Goal: Task Accomplishment & Management: Complete application form

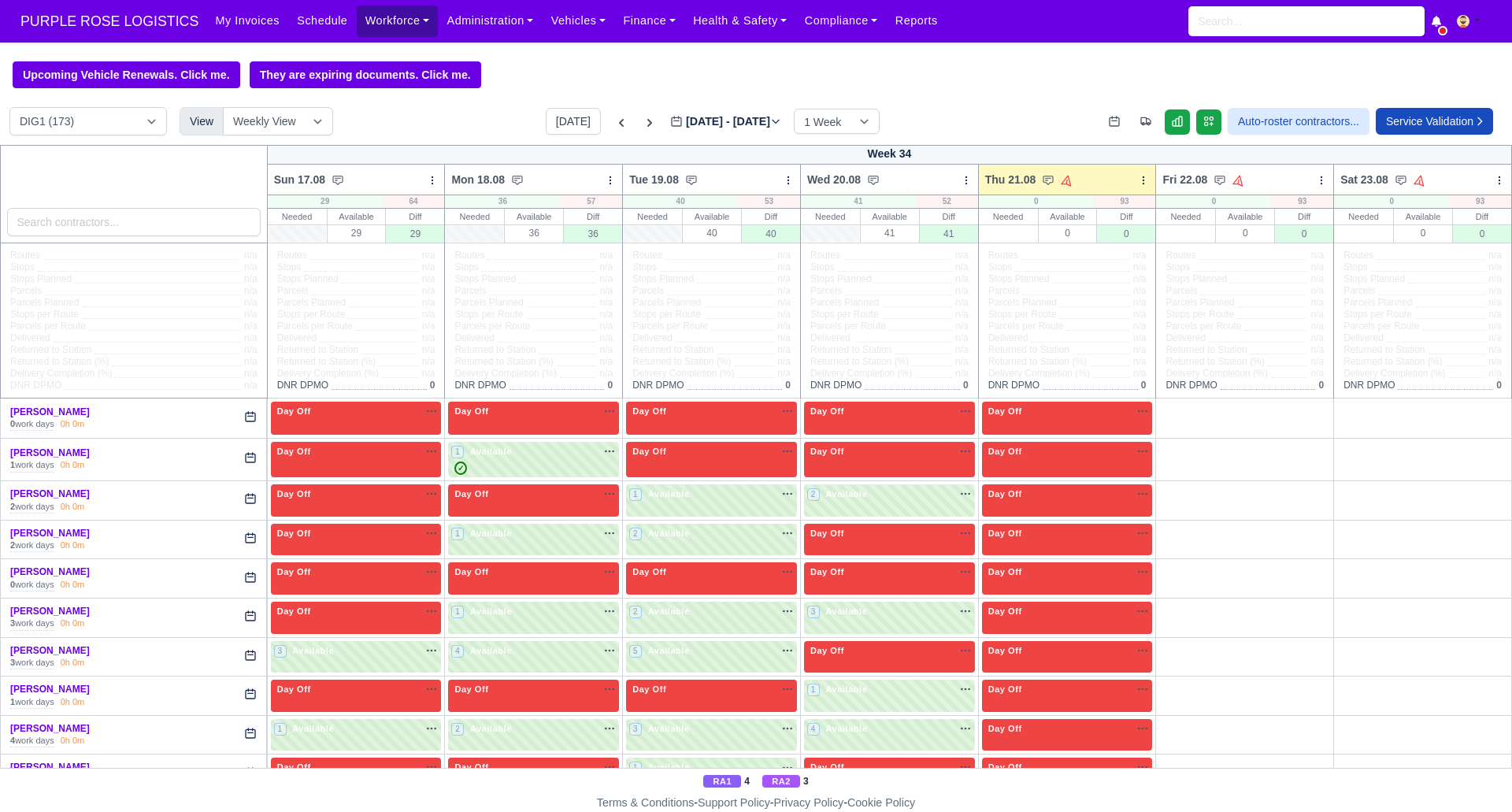
click at [376, 24] on link "Workforce" at bounding box center [397, 21] width 82 height 31
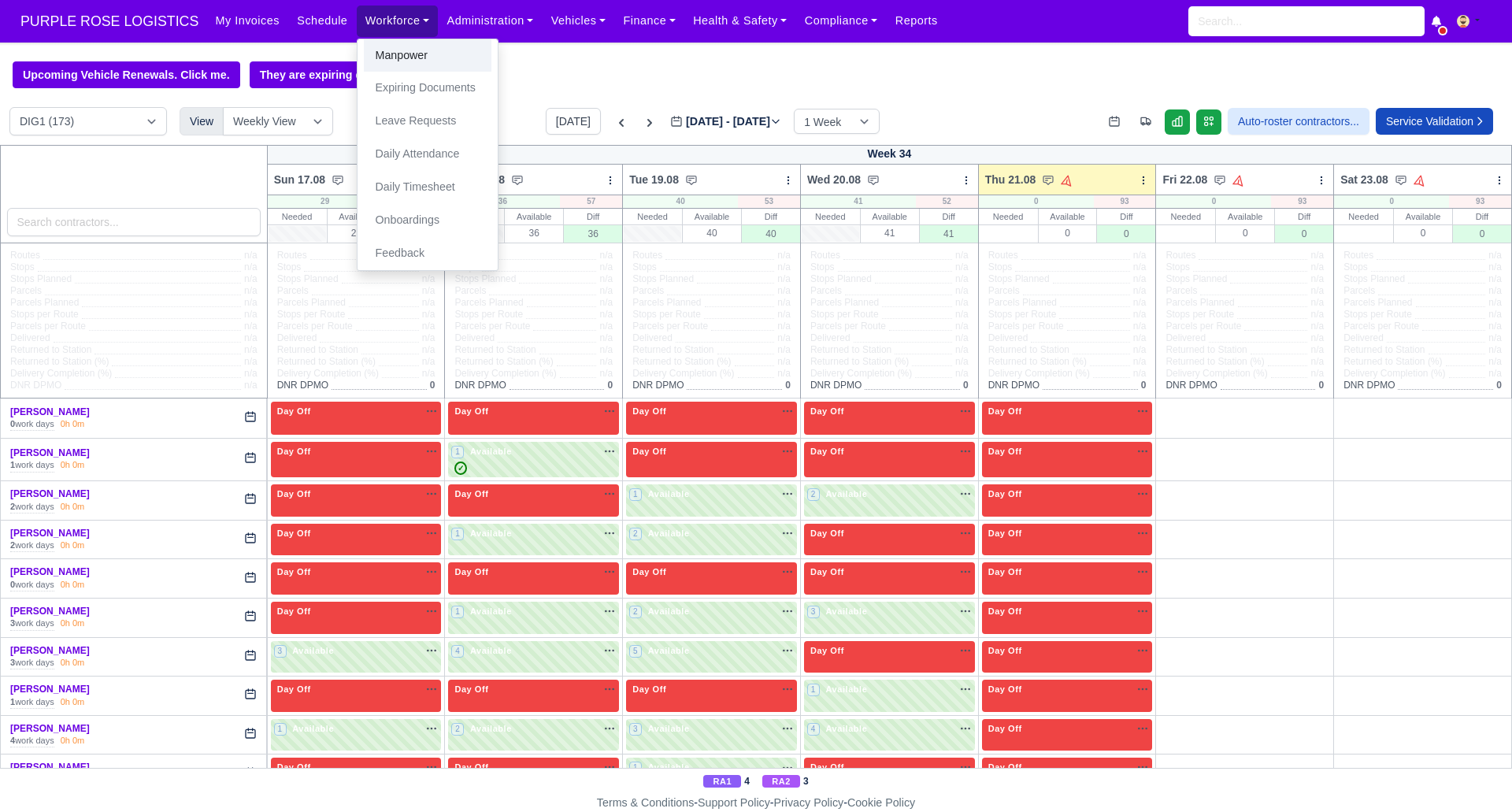
click at [392, 55] on link "Manpower" at bounding box center [427, 56] width 127 height 33
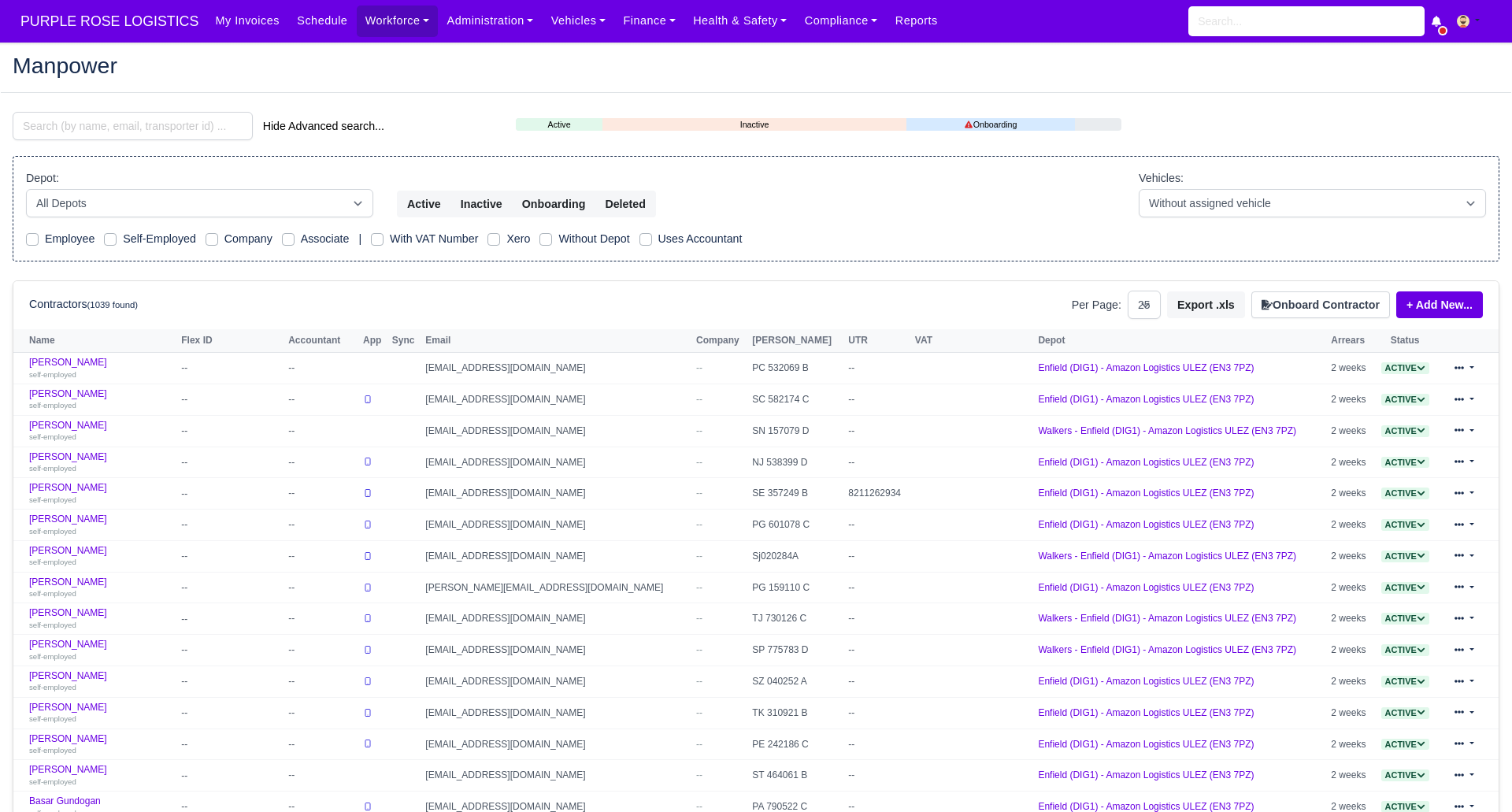
select select "25"
click at [169, 123] on input "search" at bounding box center [133, 126] width 240 height 28
click at [1307, 308] on button "Onboard Contractor" at bounding box center [1320, 304] width 139 height 27
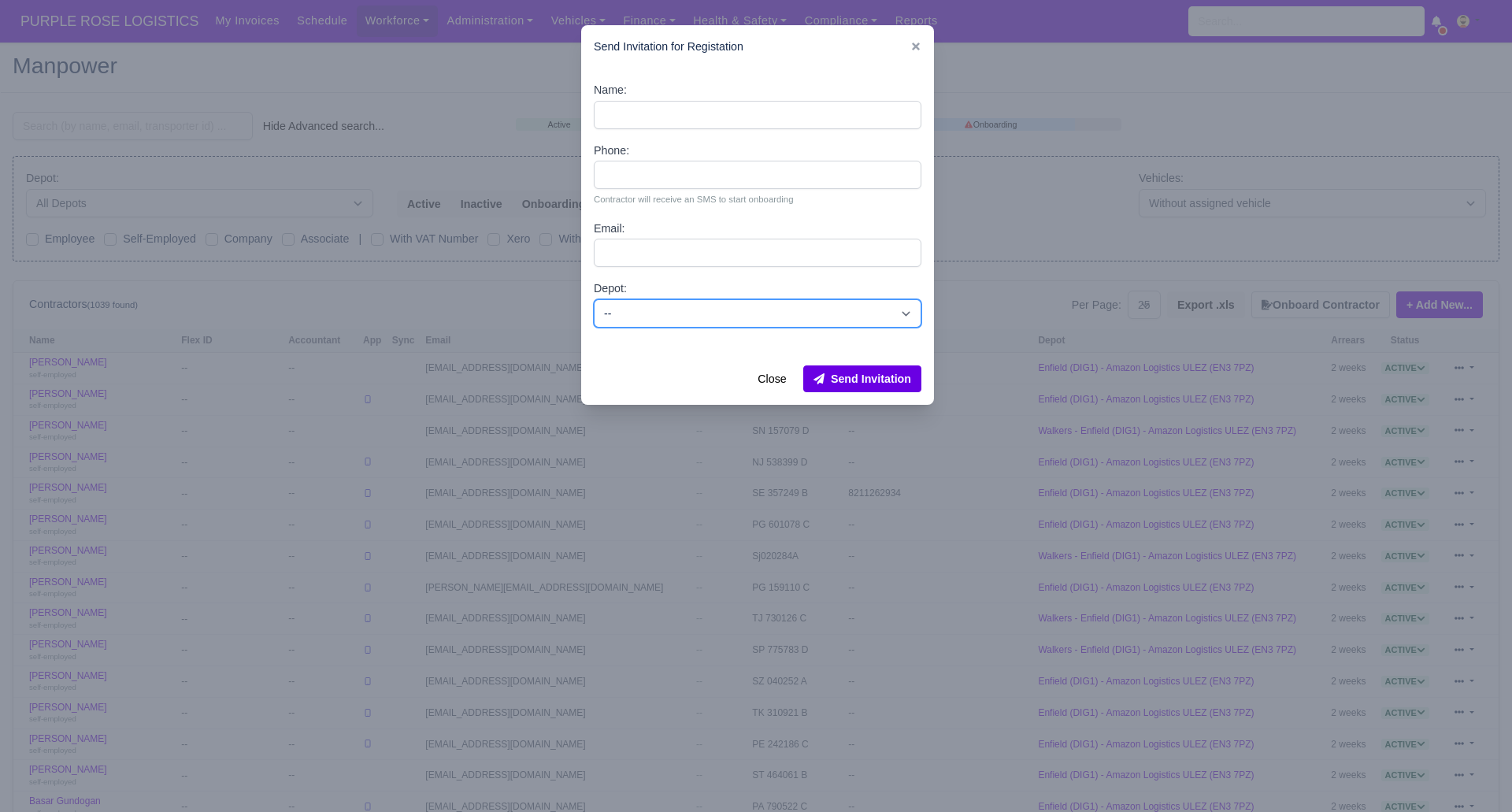
click at [758, 313] on select "-- Enfield (DIG1) - Amazon Logistics ULEZ (EN3 7PZ) Harlow (DHW1) - Amazon Logi…" at bounding box center [758, 313] width 328 height 28
select select "1"
click at [594, 299] on select "-- Enfield (DIG1) - Amazon Logistics ULEZ (EN3 7PZ) Harlow (DHW1) - Amazon Logi…" at bounding box center [758, 313] width 328 height 28
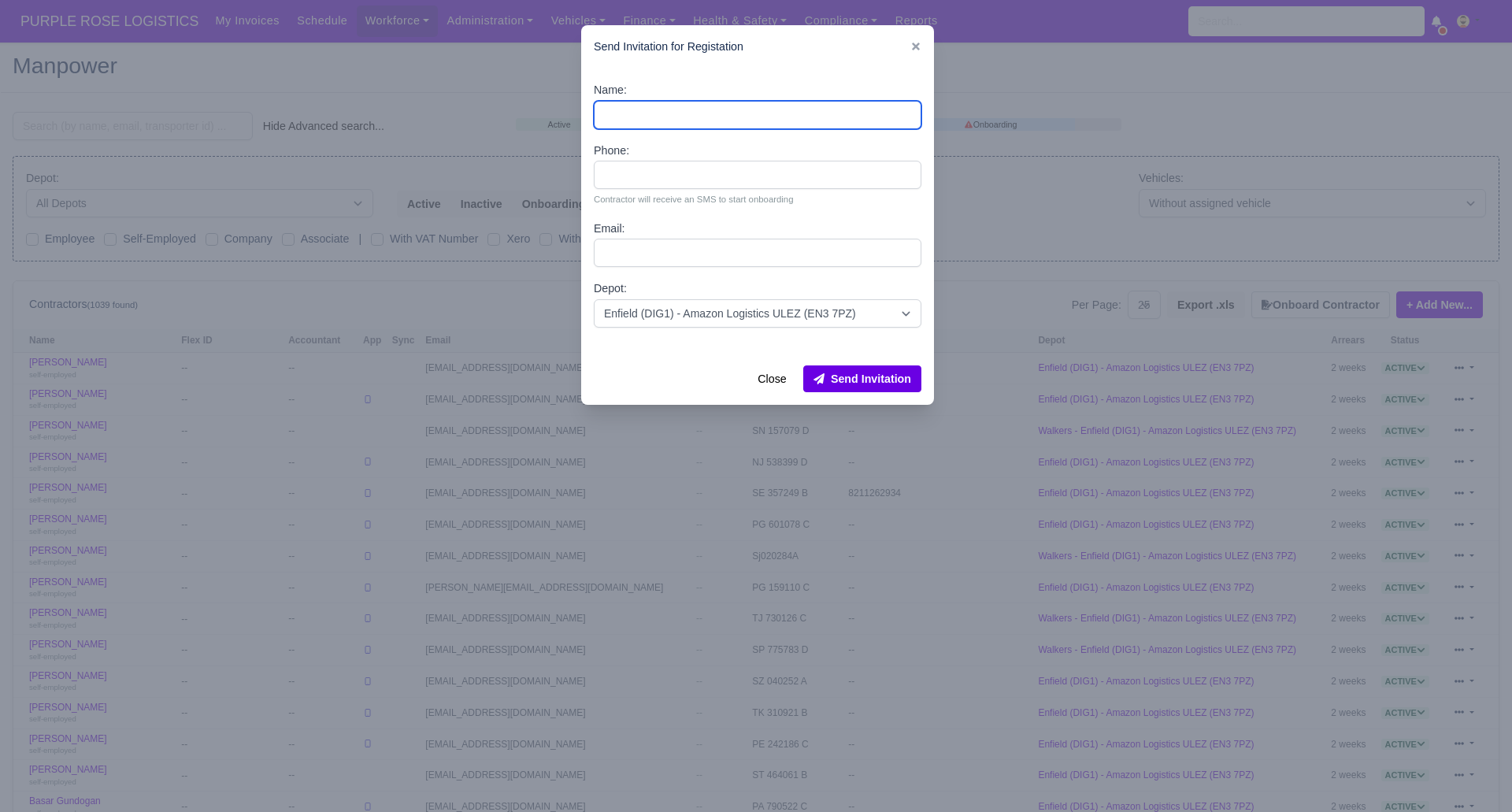
click at [638, 117] on input "Name:" at bounding box center [758, 114] width 328 height 28
paste input "ritajfares77@gmail.com"
type input "ritajfares77@gmail.com"
drag, startPoint x: 760, startPoint y: 114, endPoint x: 601, endPoint y: 115, distance: 159.0
click at [600, 114] on input "ritajfares77@gmail.com" at bounding box center [758, 114] width 328 height 28
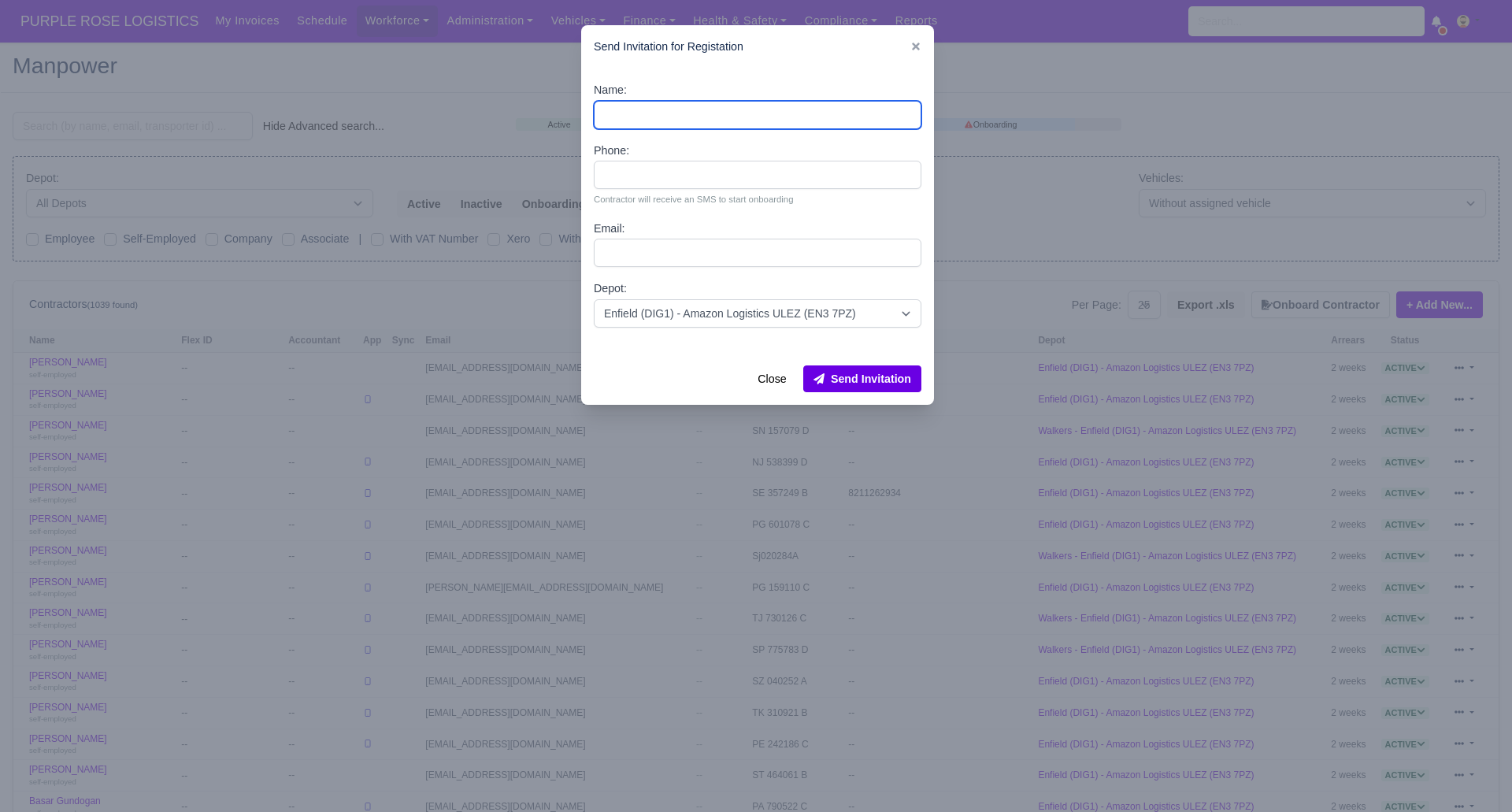
paste input "Gideon Atobamrere"
type input "Gideon Atobamrere"
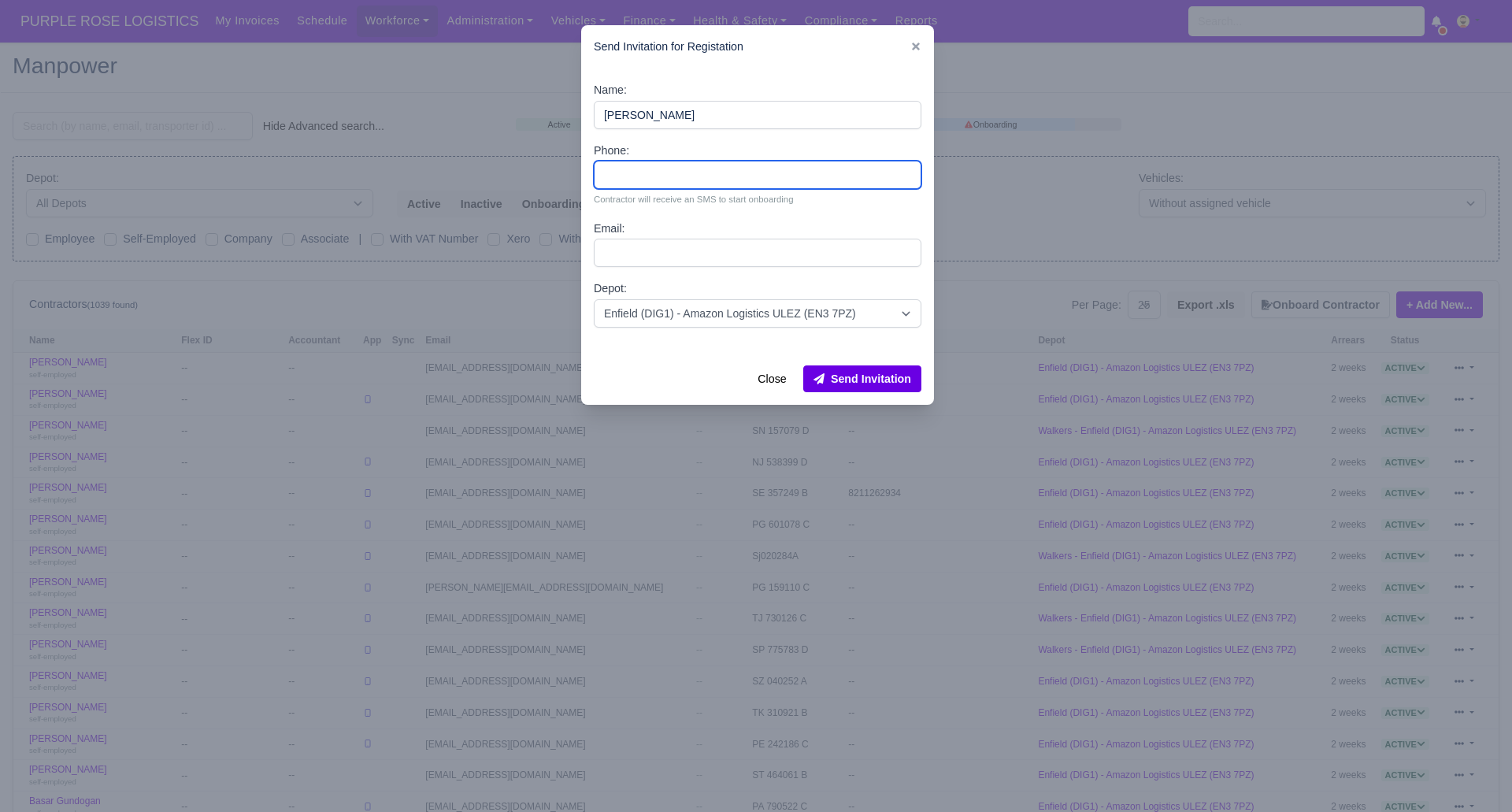
paste input "7491475374"
type input "7491475374"
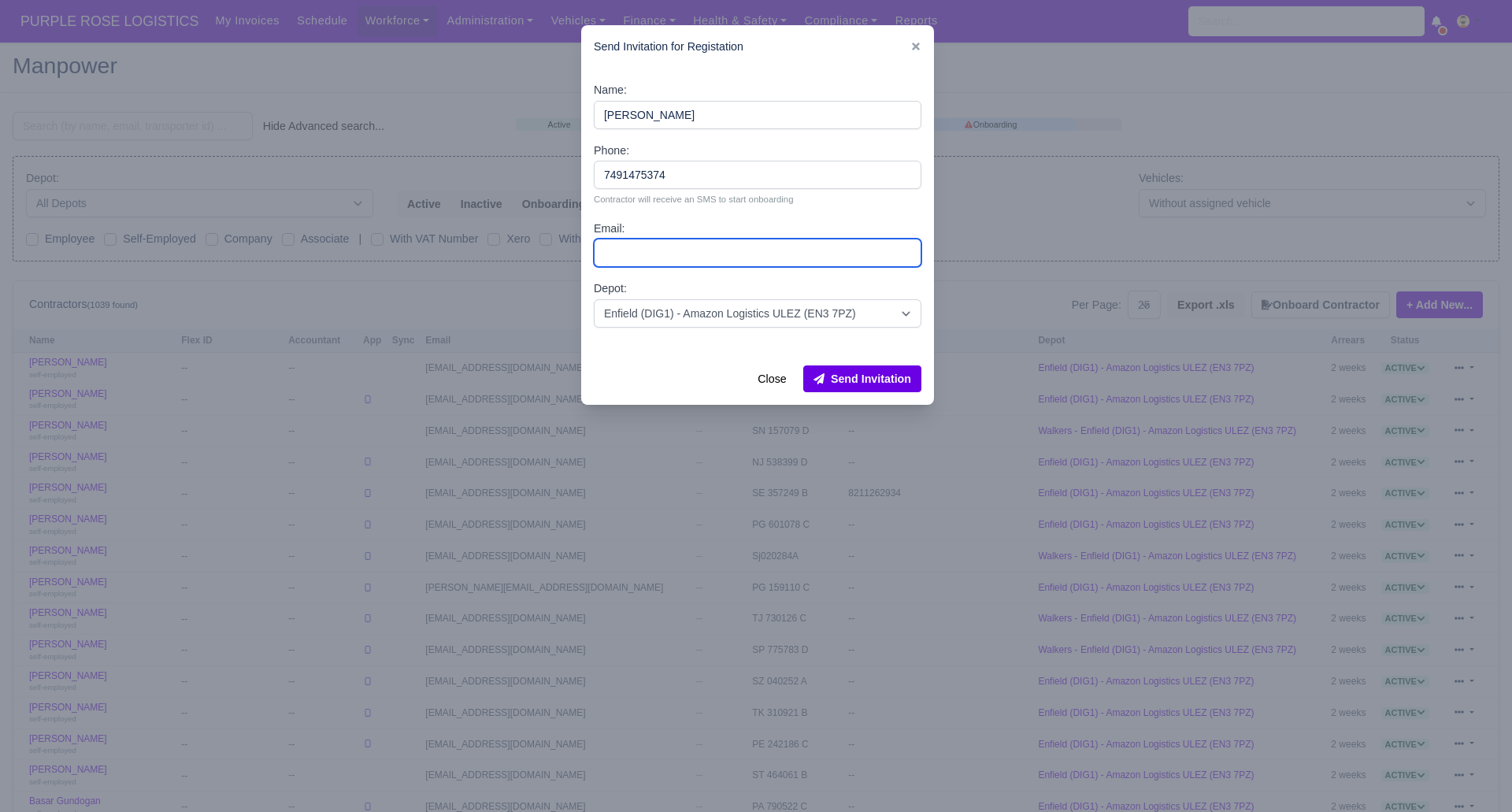
click at [672, 253] on input "Email:" at bounding box center [758, 252] width 328 height 28
paste input "nxmelessgaming@gmail.com"
type input "nxmelessgaming@gmail.com"
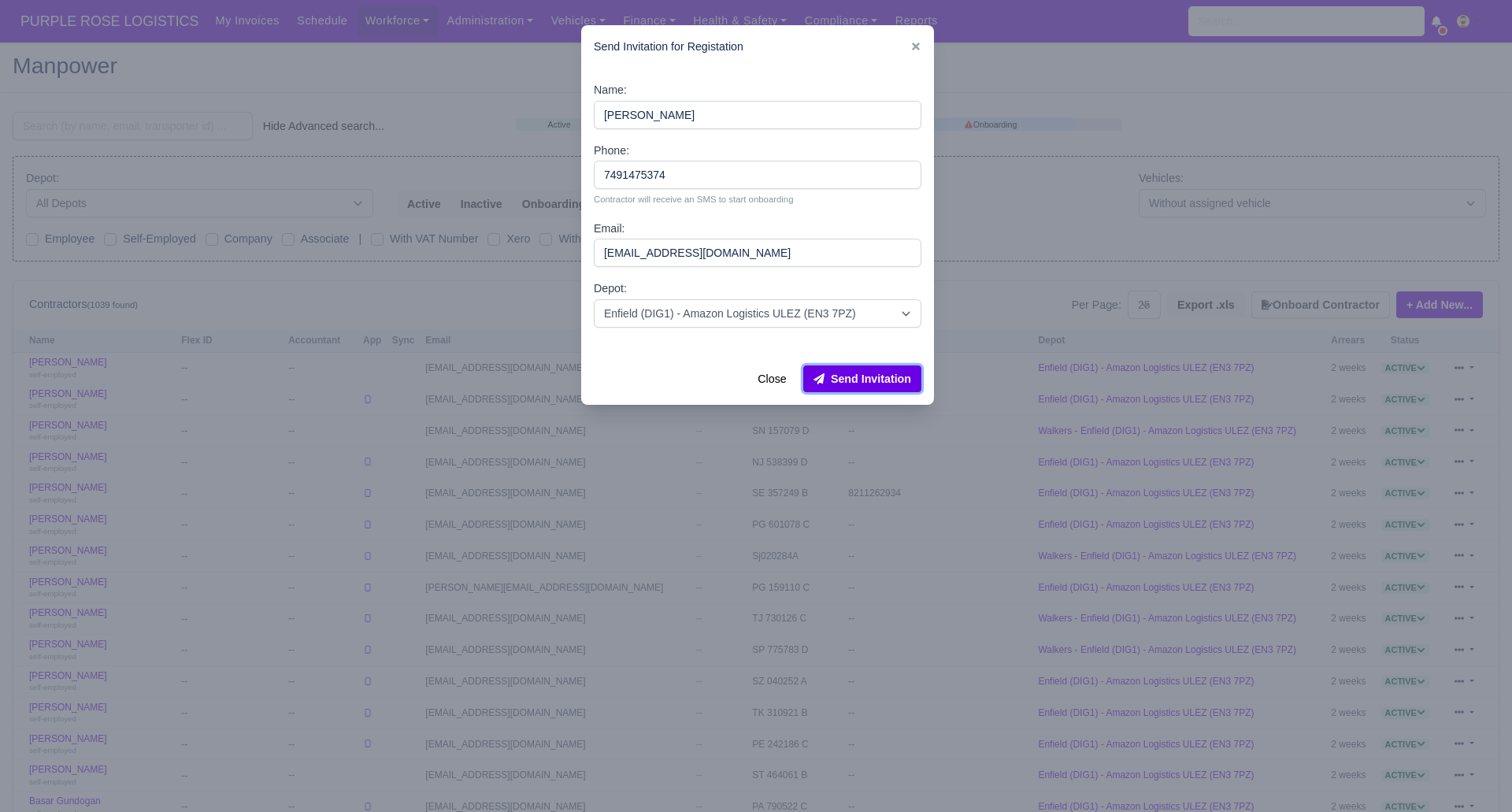
click at [855, 380] on button "Send Invitation" at bounding box center [862, 378] width 118 height 27
click at [135, 123] on div at bounding box center [756, 406] width 1512 height 812
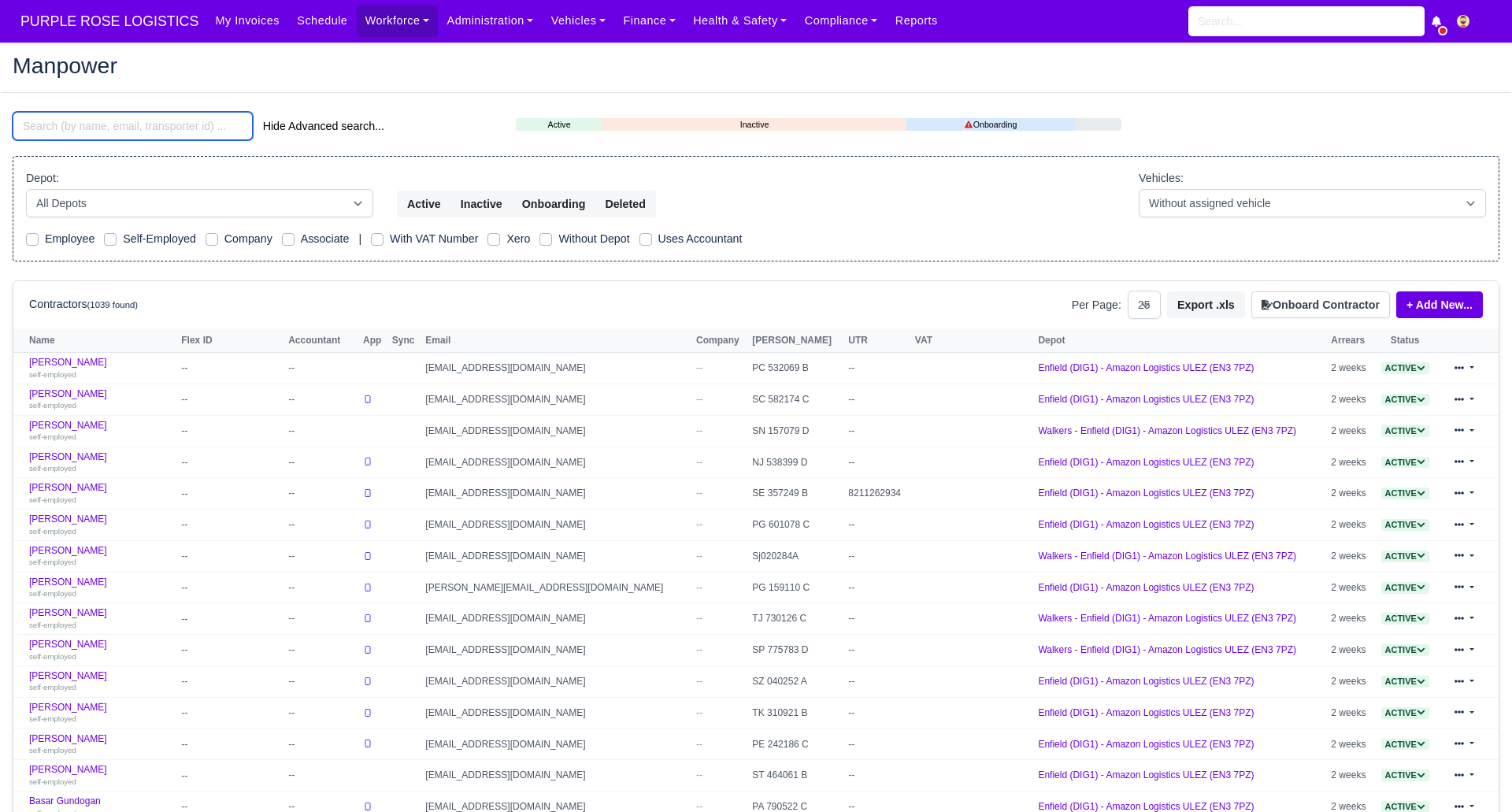
click at [132, 124] on input "search" at bounding box center [133, 126] width 240 height 28
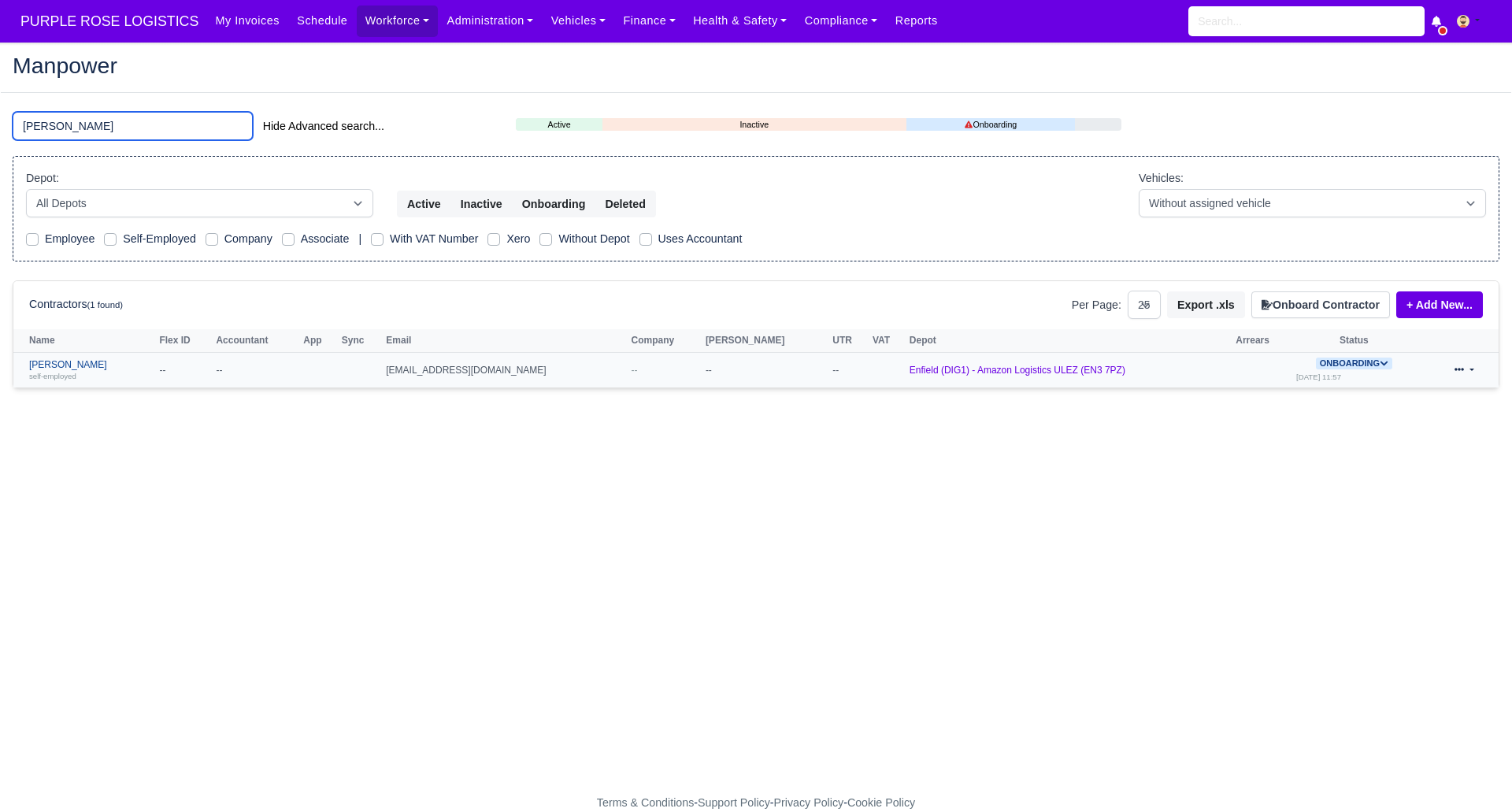
type input "gideon"
click at [88, 366] on link "Gideon Atobamrere self-employed" at bounding box center [90, 371] width 122 height 23
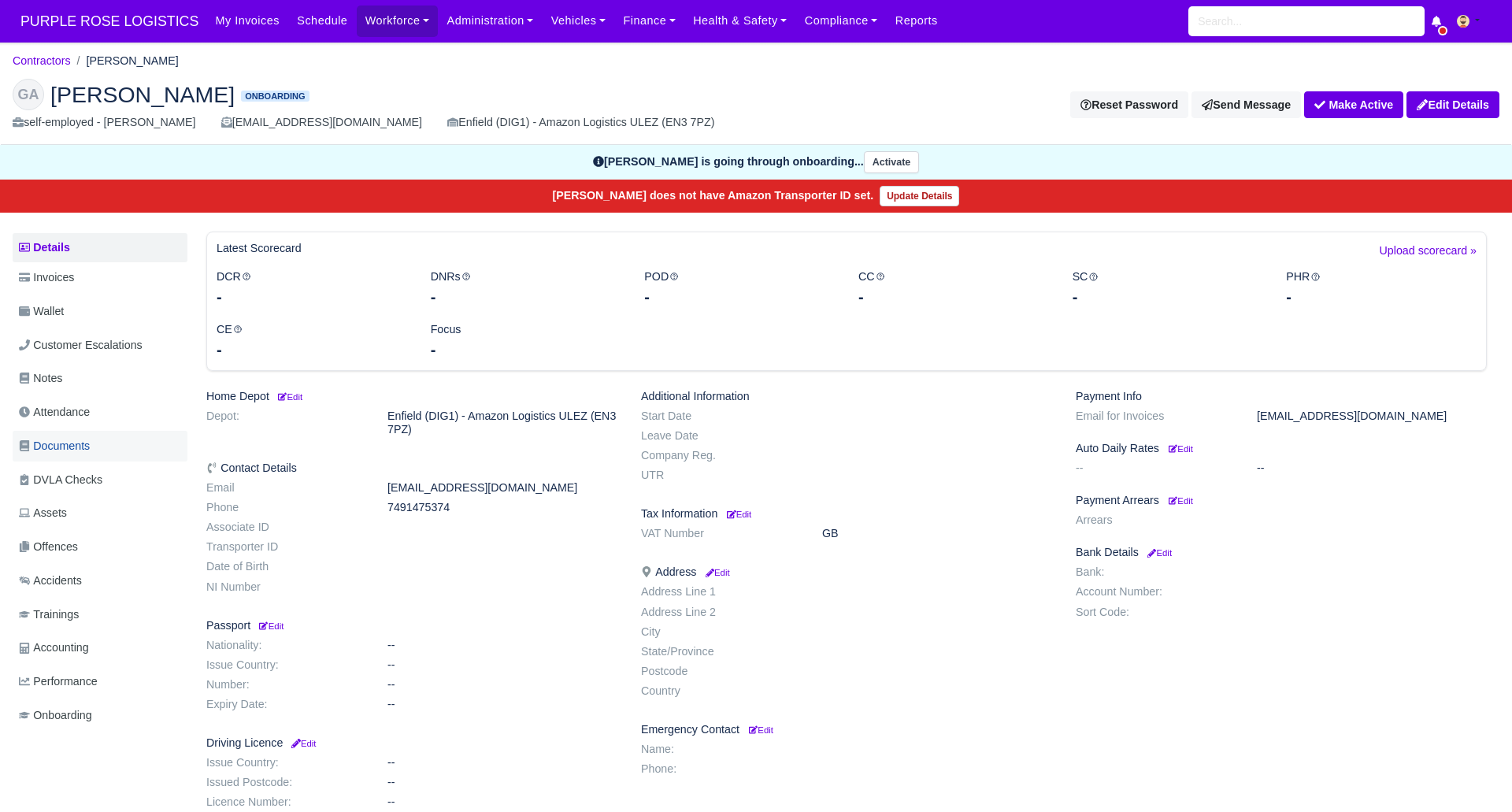
click at [81, 444] on span "Documents" at bounding box center [54, 446] width 71 height 18
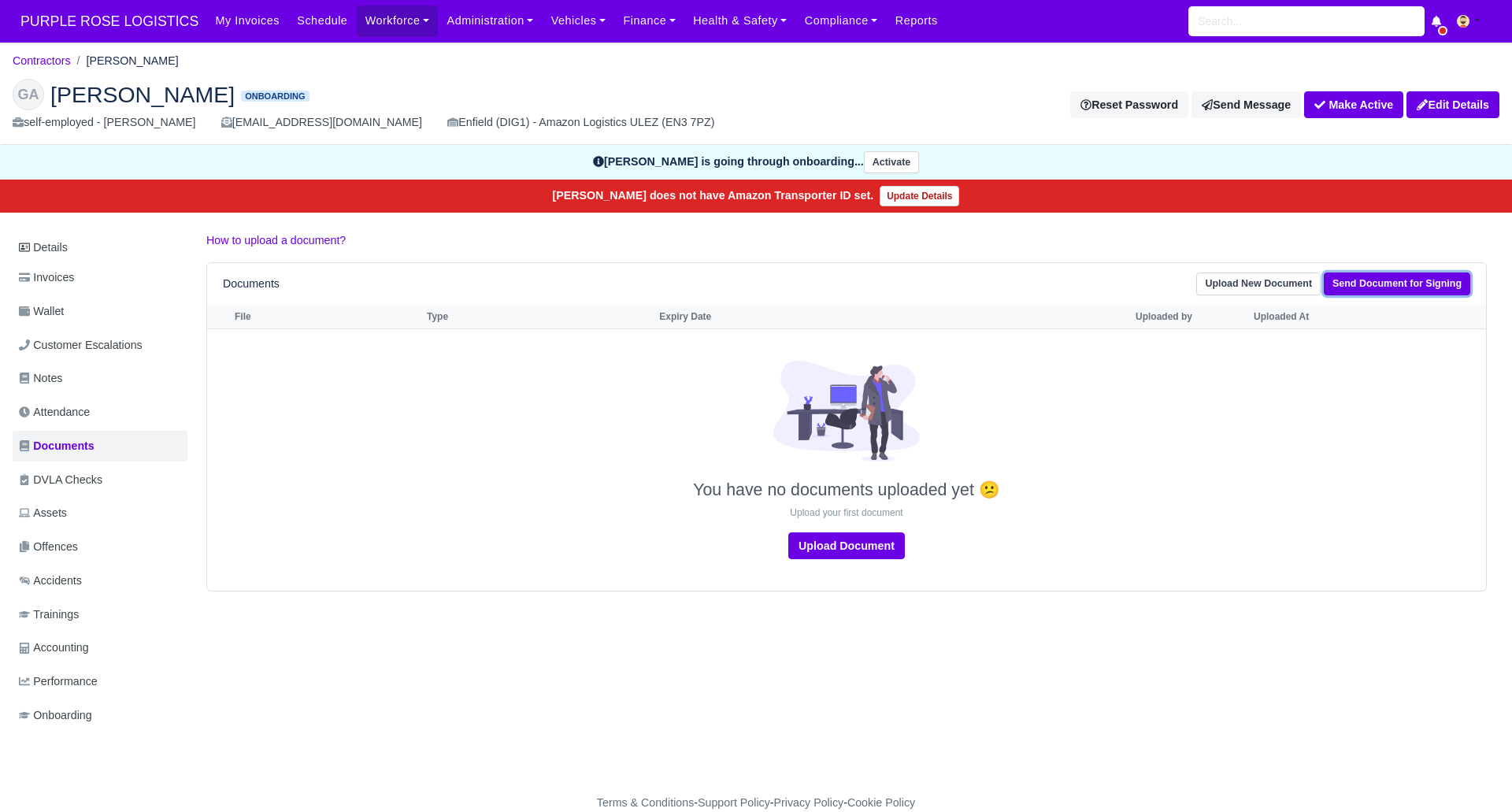
click at [1373, 282] on link "Send Document for Signing" at bounding box center [1397, 284] width 147 height 23
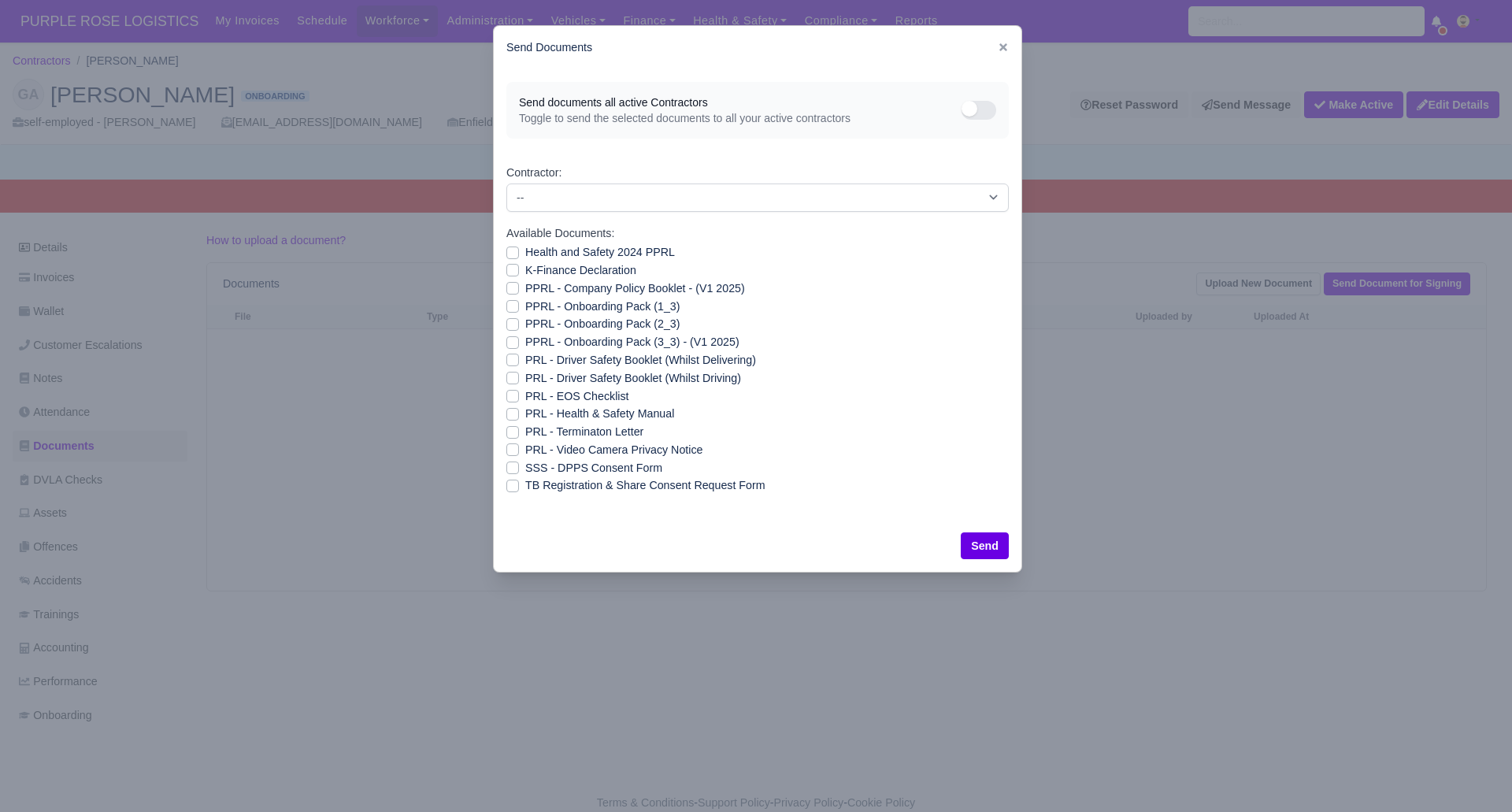
click at [525, 466] on label "SSS - DPPS Consent Form" at bounding box center [593, 468] width 137 height 18
click at [512, 466] on input "SSS - DPPS Consent Form" at bounding box center [513, 466] width 13 height 13
checkbox input "true"
drag, startPoint x: 981, startPoint y: 549, endPoint x: 948, endPoint y: 557, distance: 34.0
click at [982, 548] on button "Send" at bounding box center [984, 545] width 48 height 27
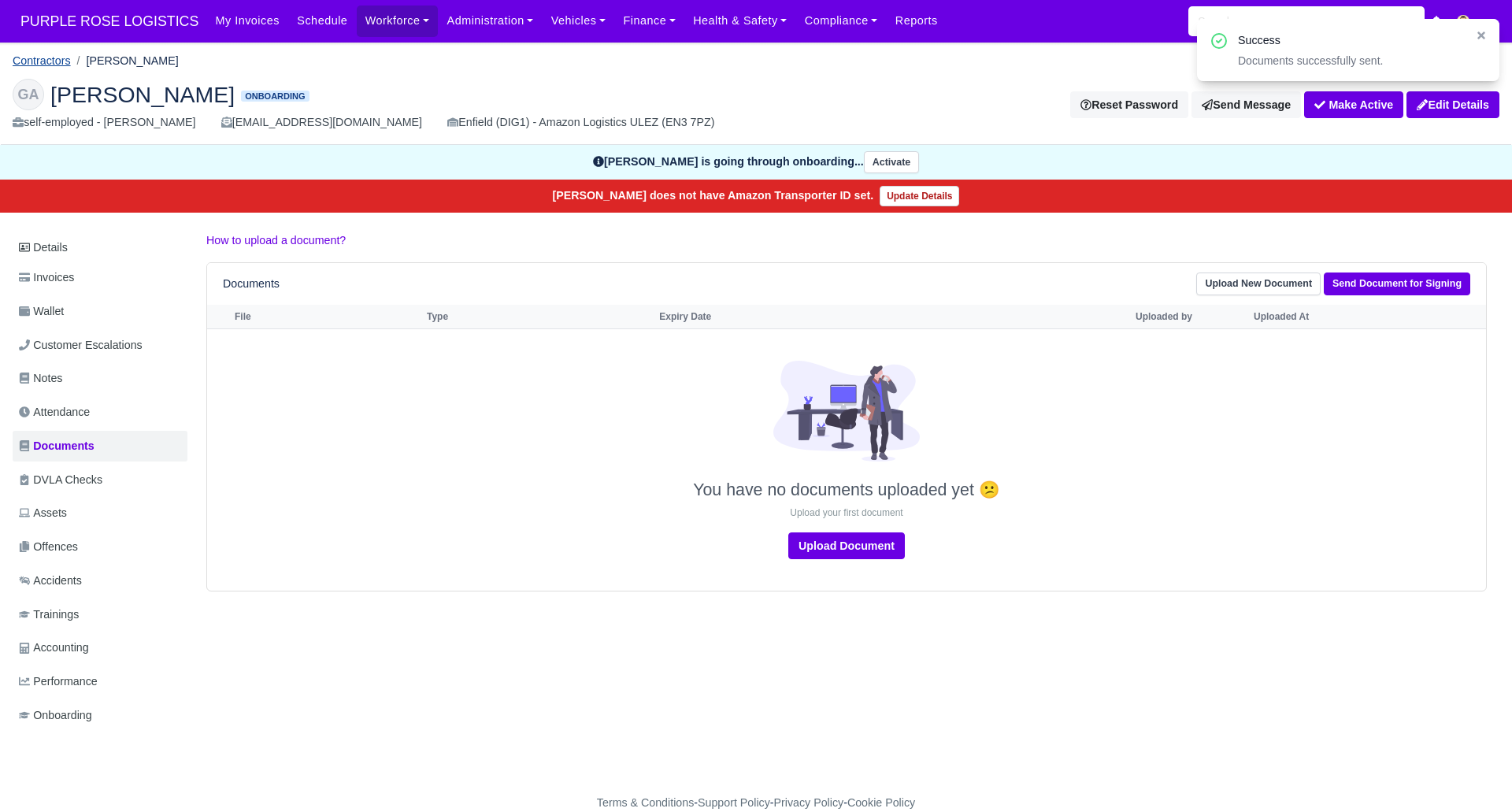
click at [49, 58] on link "Contractors" at bounding box center [42, 61] width 58 height 13
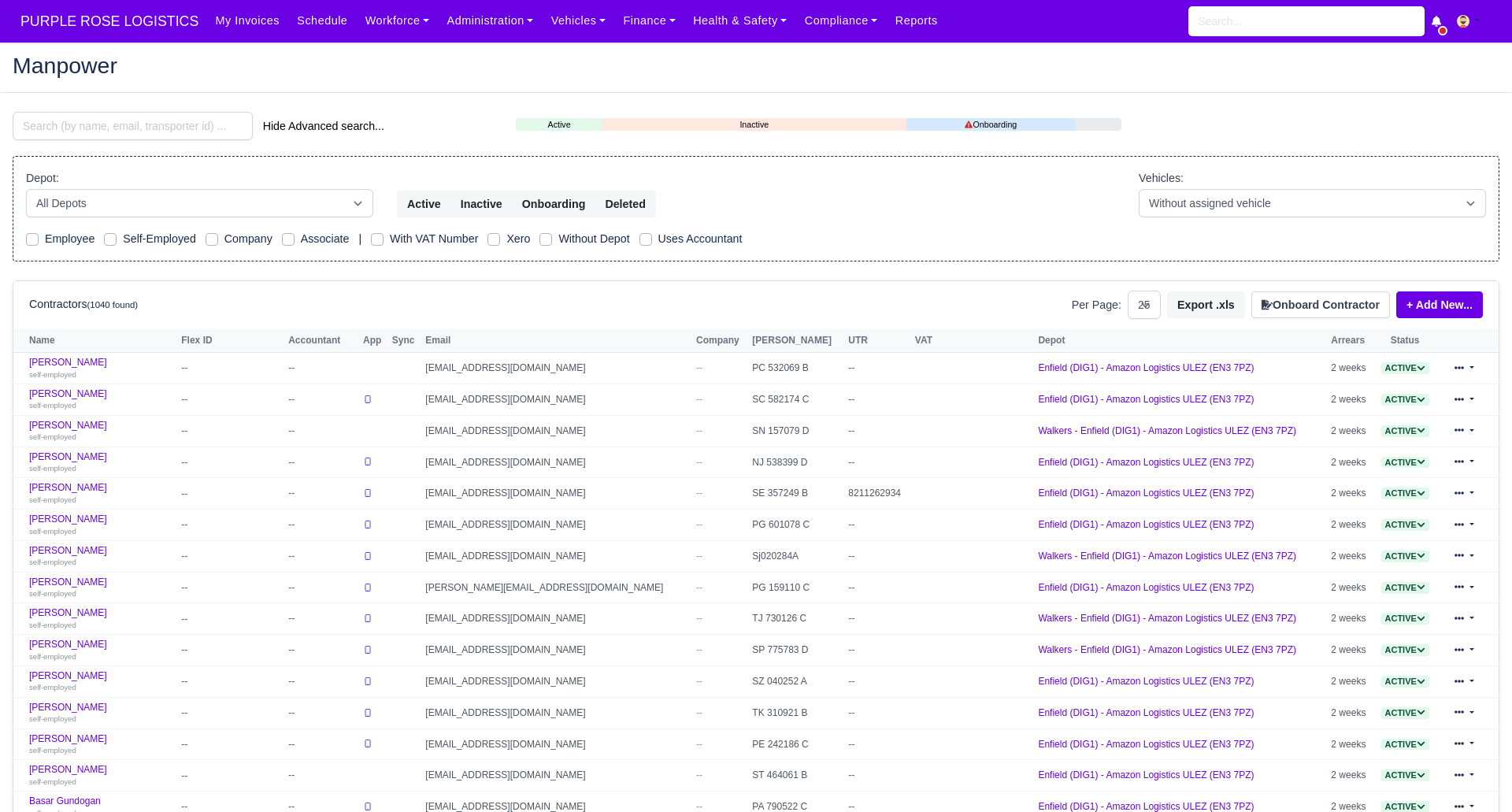
select select "25"
click at [1364, 307] on button "Onboard Contractor" at bounding box center [1320, 304] width 139 height 27
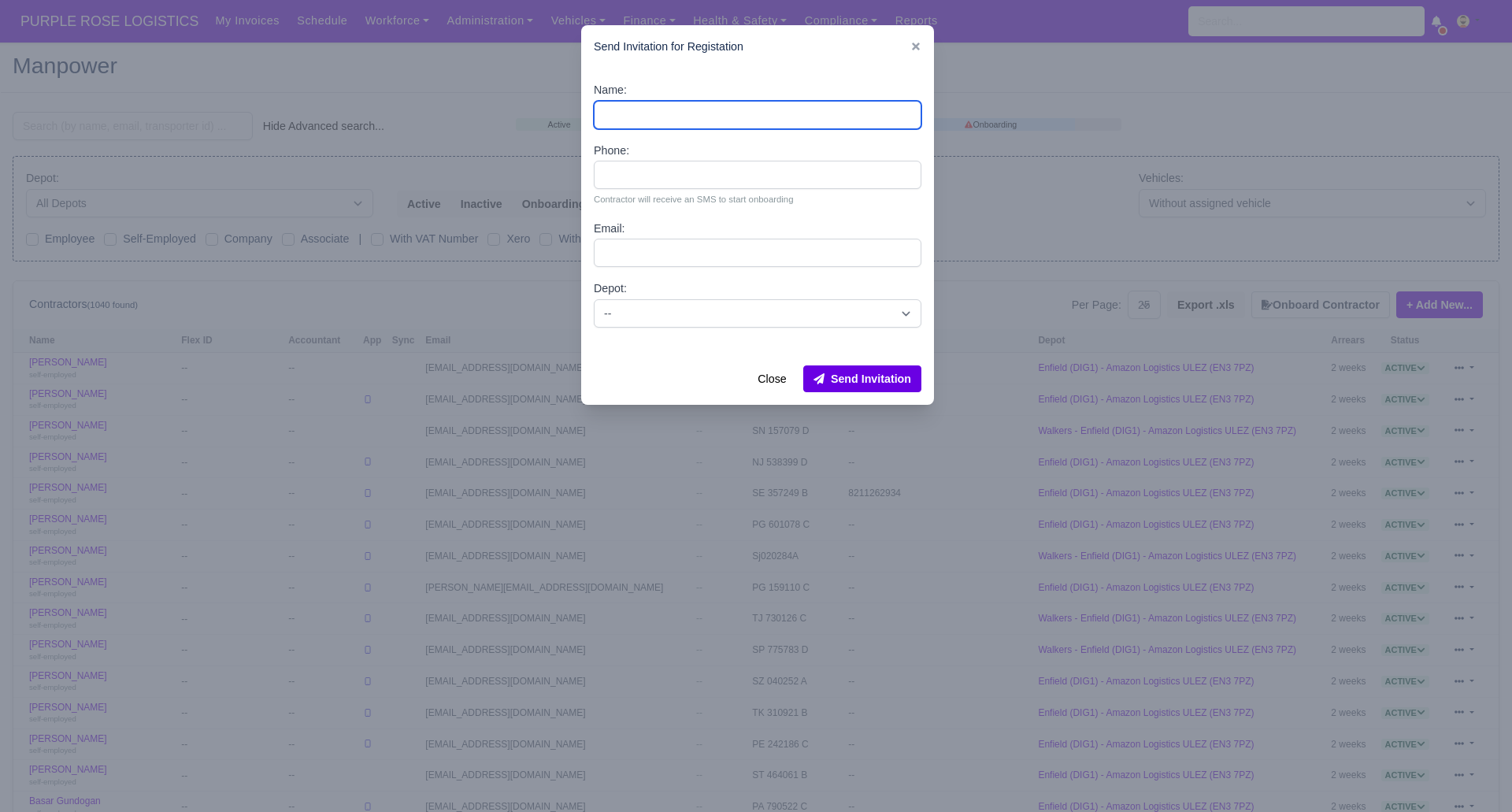
paste input "[PERSON_NAME]"
type input "[PERSON_NAME]"
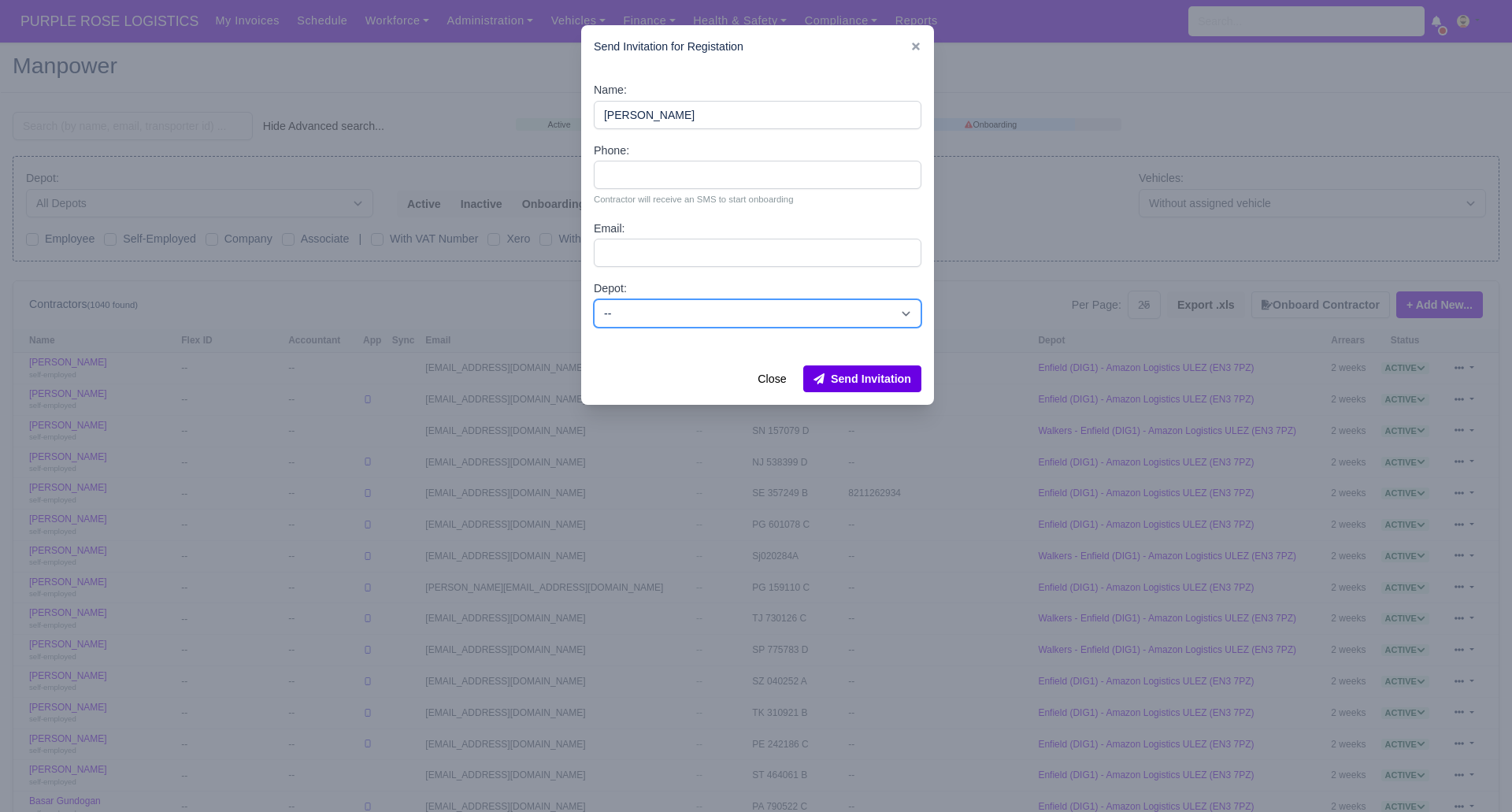
click at [660, 312] on select "-- Enfield (DIG1) - Amazon Logistics ULEZ (EN3 7PZ) Harlow (DHW1) - Amazon Logi…" at bounding box center [758, 313] width 328 height 28
select select "1"
click at [594, 299] on select "-- Enfield (DIG1) - Amazon Logistics ULEZ (EN3 7PZ) Harlow (DHW1) - Amazon Logi…" at bounding box center [758, 313] width 328 height 28
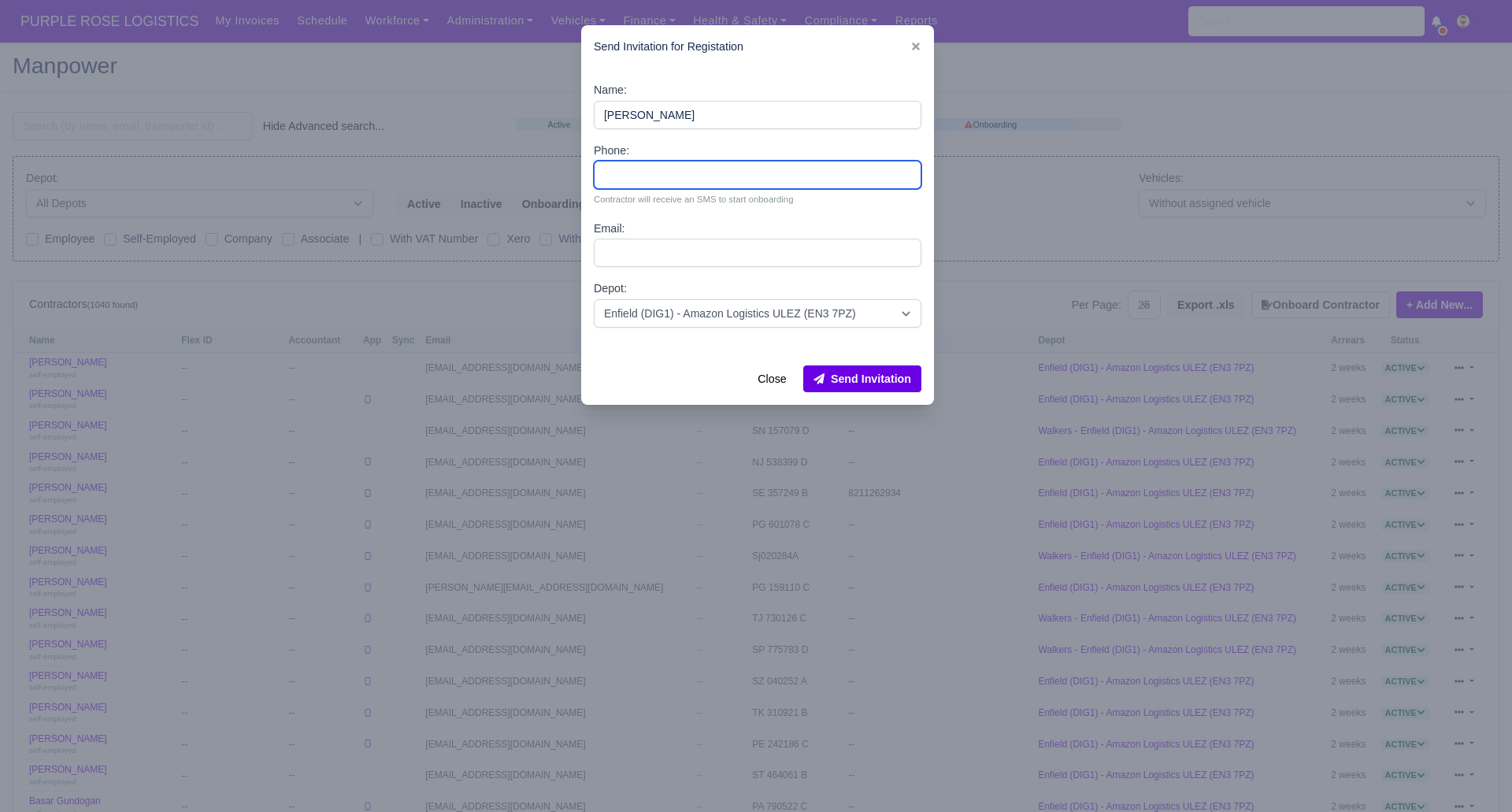
click at [652, 171] on input "Phone:" at bounding box center [758, 174] width 328 height 28
paste input "7506125441"
type input "7506125441"
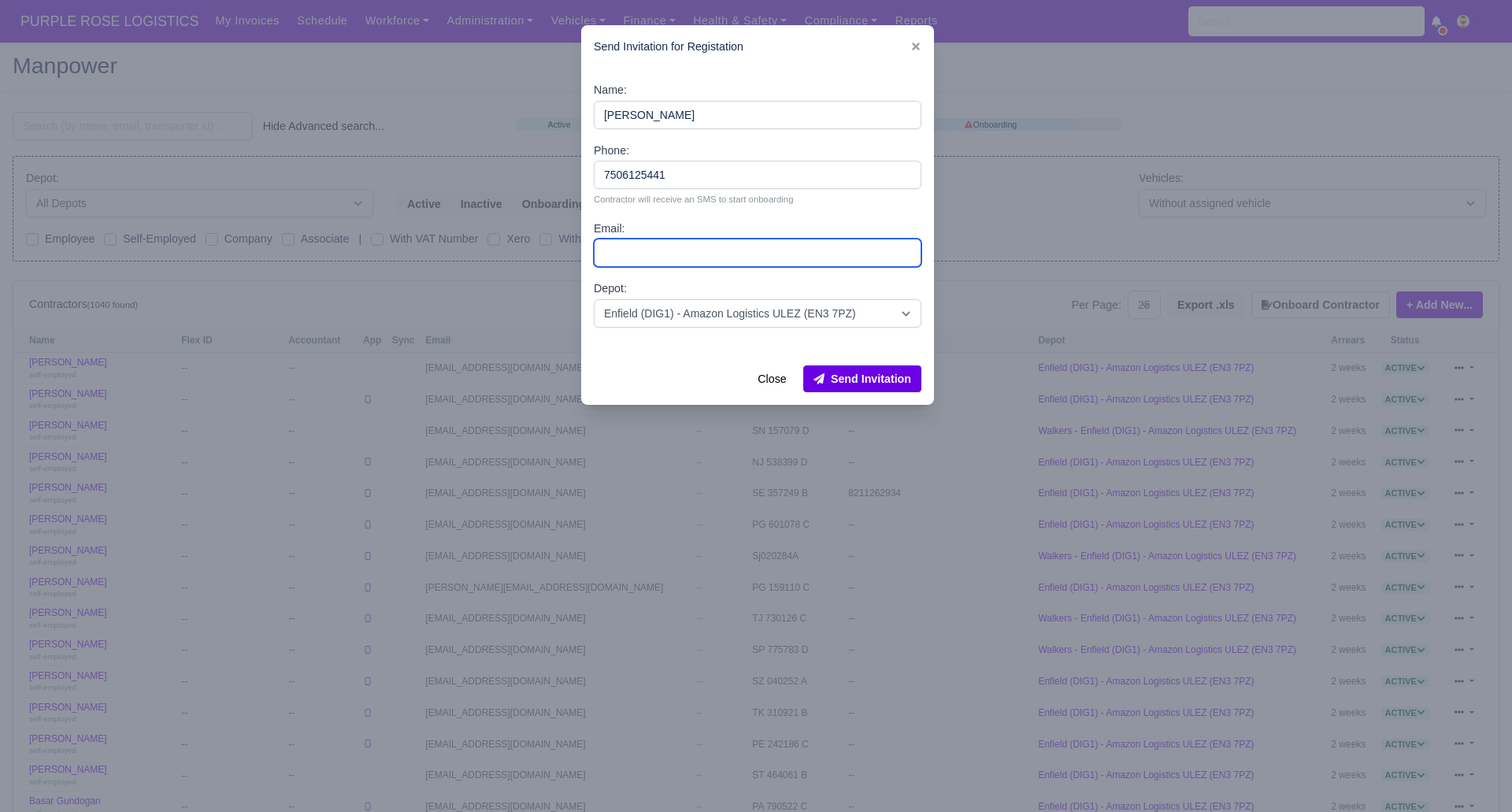
click at [634, 252] on input "Email:" at bounding box center [758, 252] width 328 height 28
paste input "[EMAIL_ADDRESS][DOMAIN_NAME]"
type input "[EMAIL_ADDRESS][DOMAIN_NAME]"
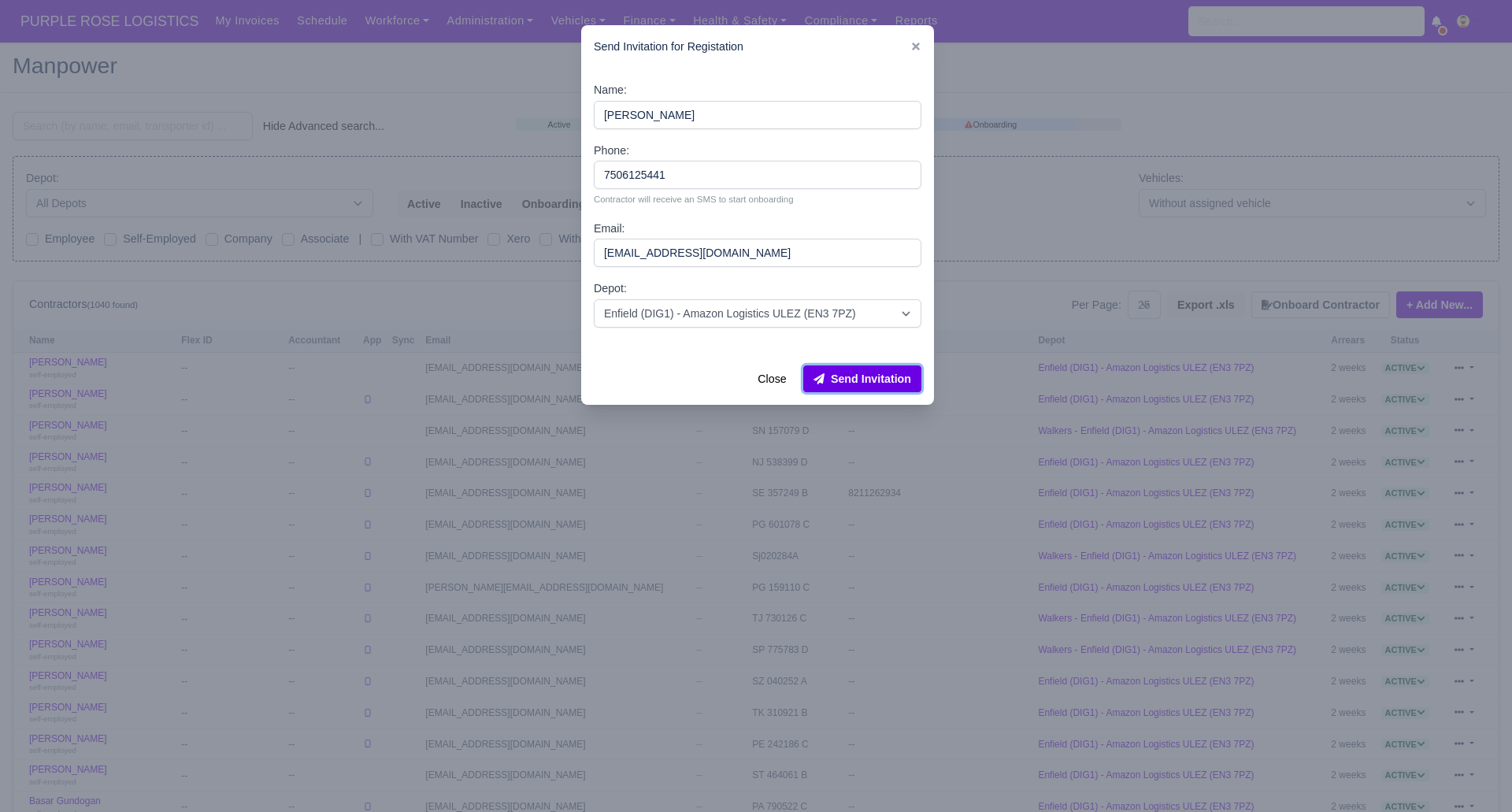
click at [840, 380] on button "Send Invitation" at bounding box center [862, 378] width 118 height 27
click at [485, 74] on div at bounding box center [756, 406] width 1512 height 812
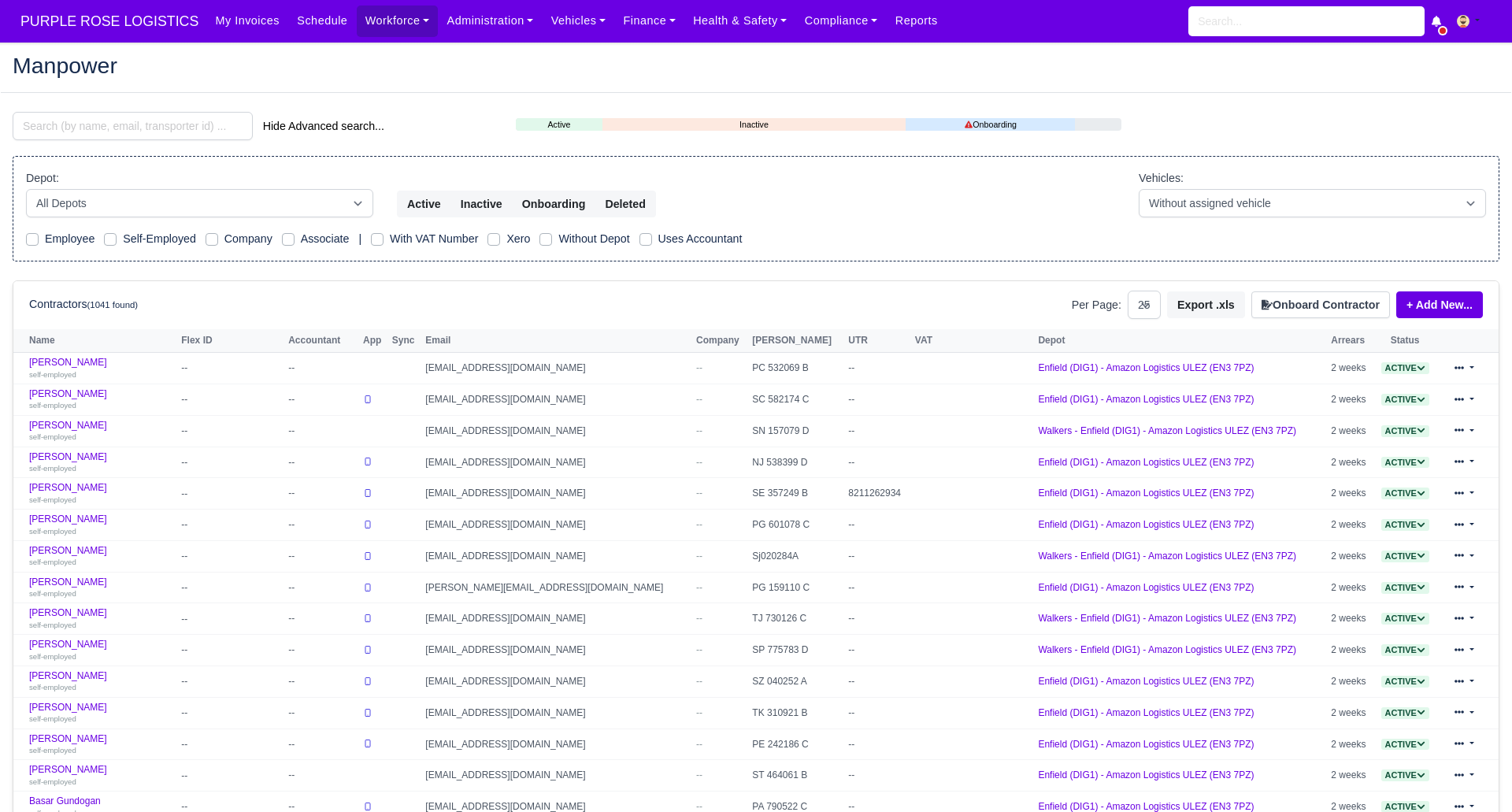
select select "25"
click at [114, 120] on input "search" at bounding box center [133, 126] width 240 height 28
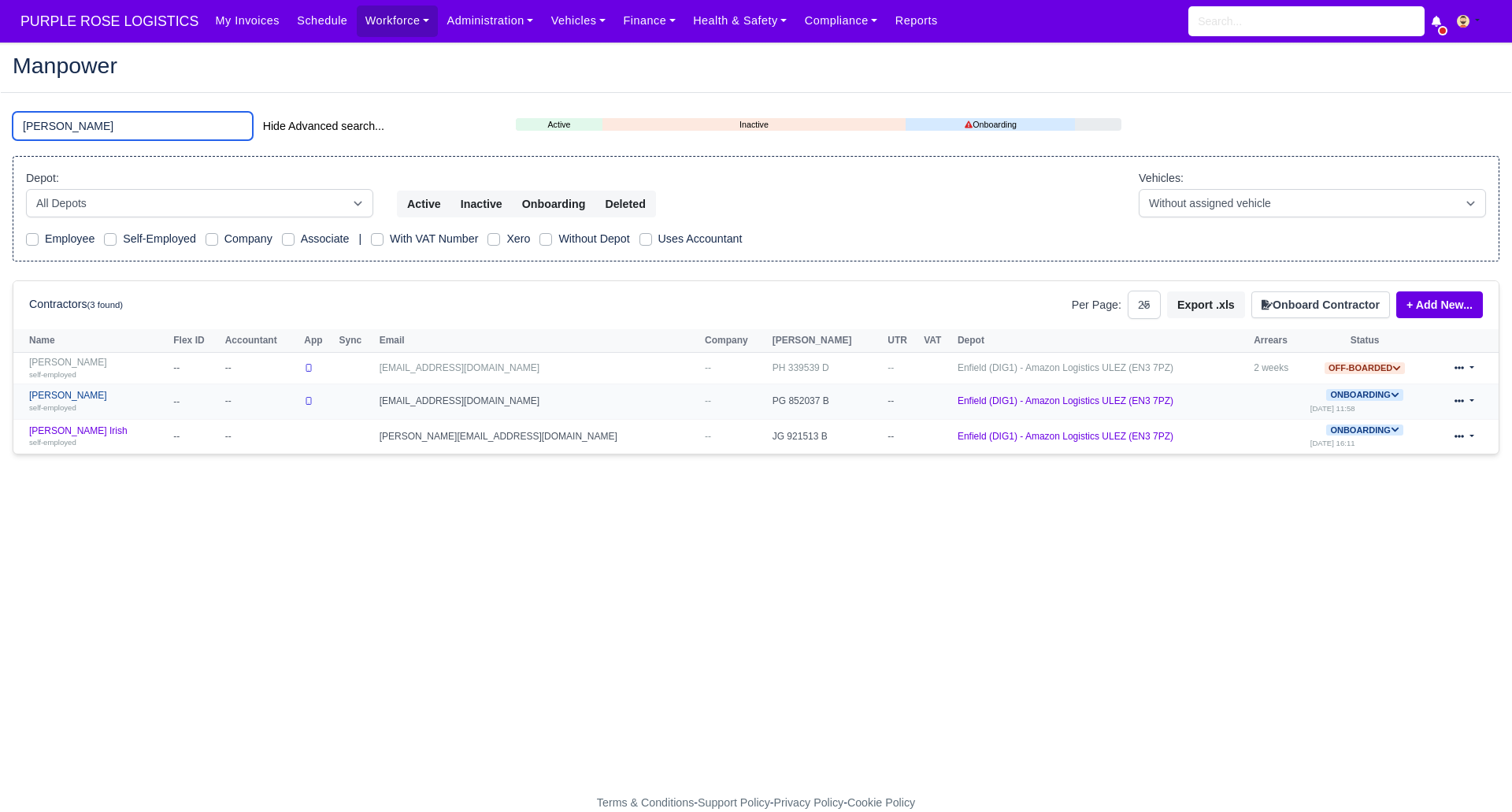
type input "[PERSON_NAME]"
click at [69, 390] on link "[PERSON_NAME] self-employed" at bounding box center [97, 401] width 136 height 23
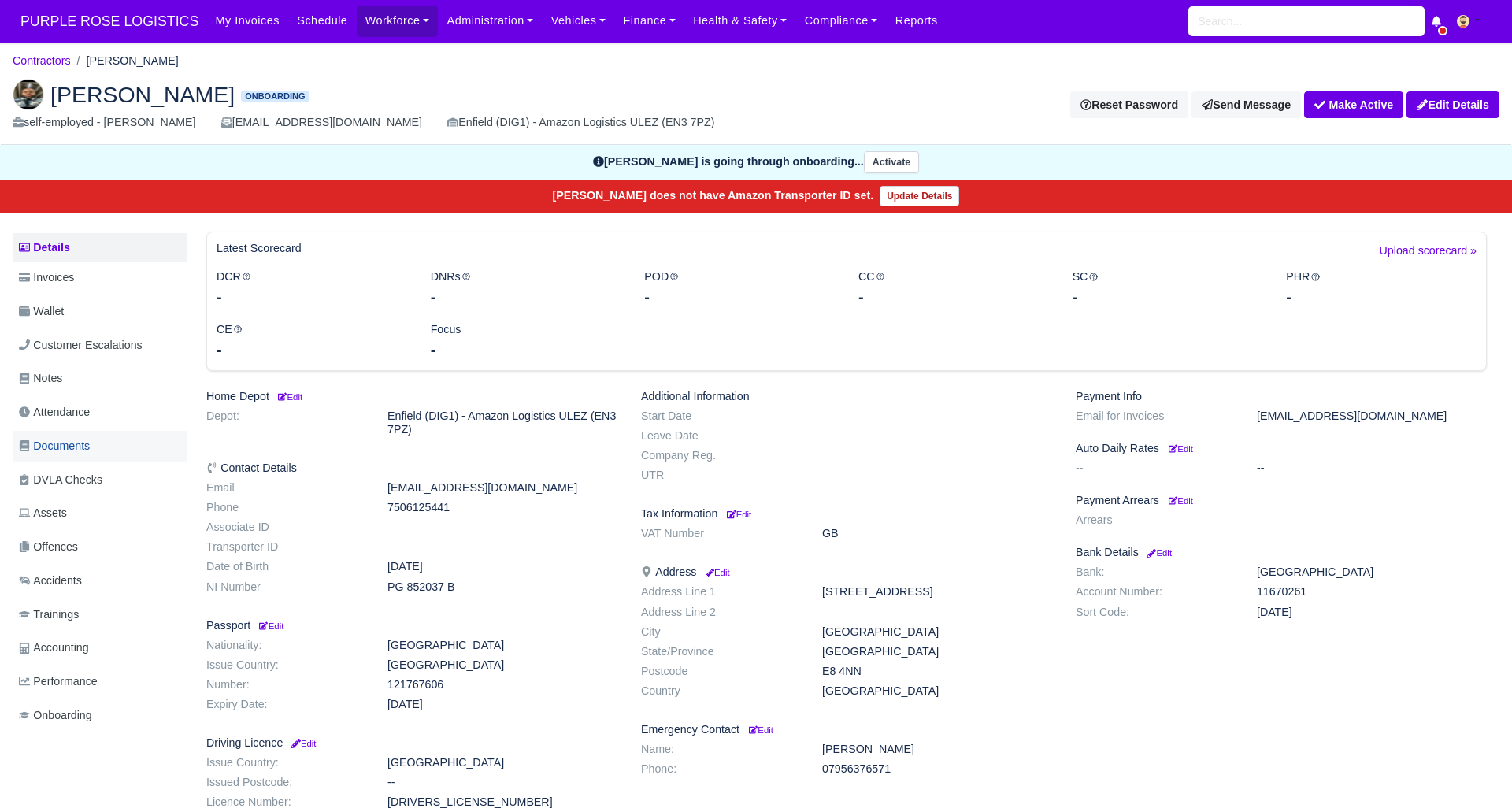
click at [84, 444] on span "Documents" at bounding box center [54, 446] width 71 height 18
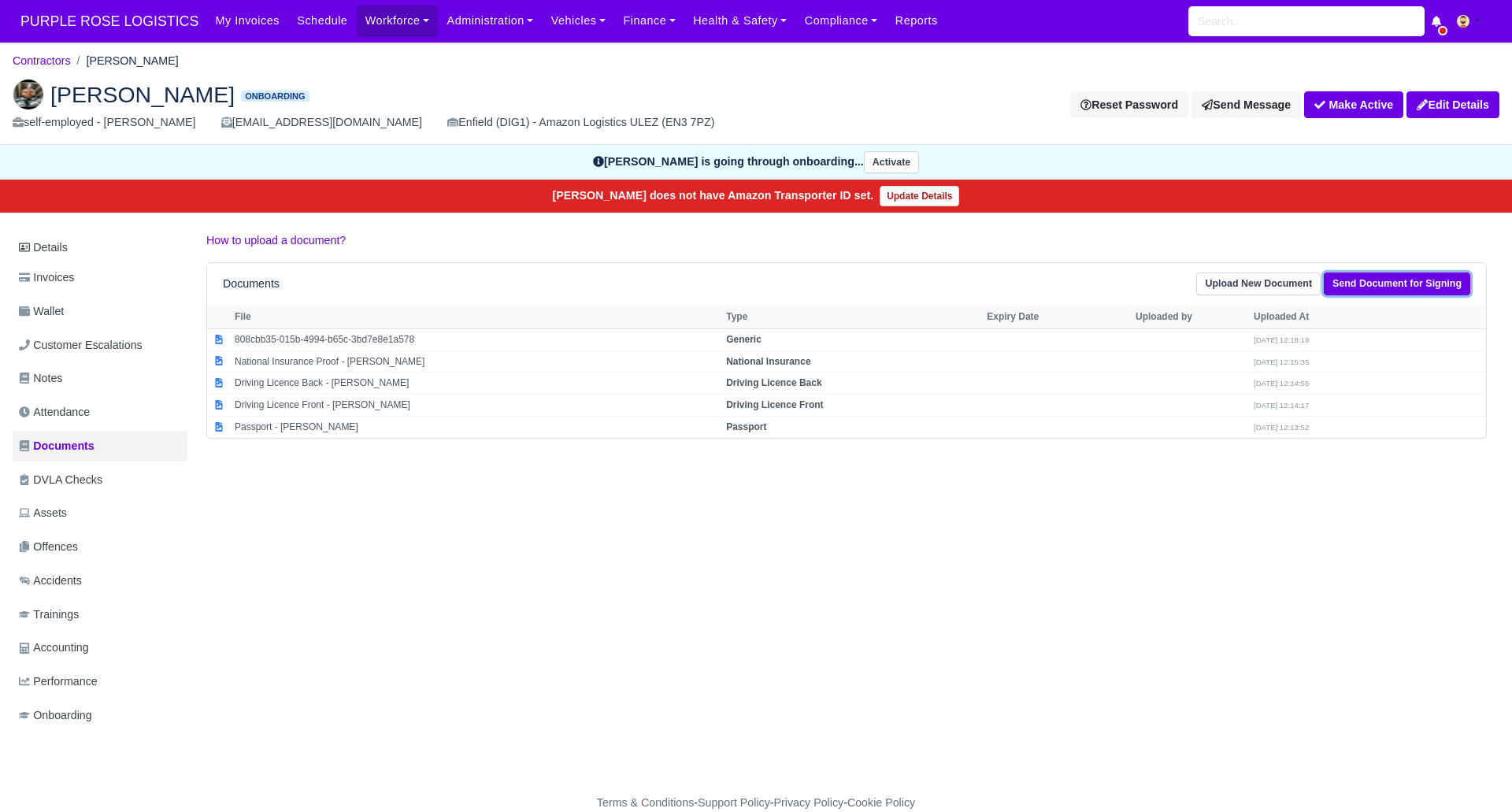
click at [1384, 280] on link "Send Document for Signing" at bounding box center [1397, 284] width 147 height 23
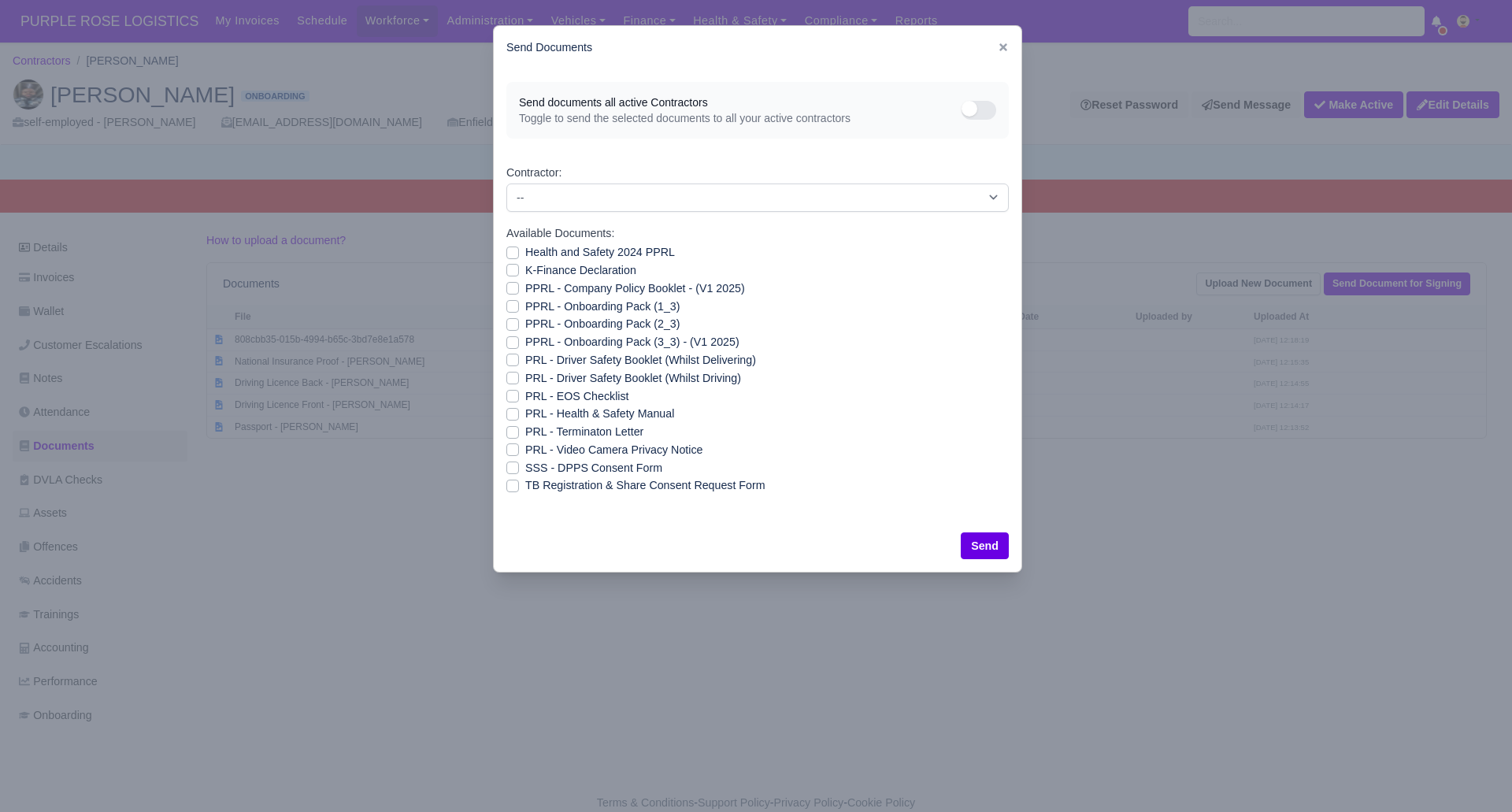
click at [525, 466] on label "SSS - DPPS Consent Form" at bounding box center [593, 468] width 137 height 18
click at [514, 466] on input "SSS - DPPS Consent Form" at bounding box center [513, 466] width 13 height 13
checkbox input "true"
click at [970, 539] on button "Send" at bounding box center [984, 545] width 48 height 27
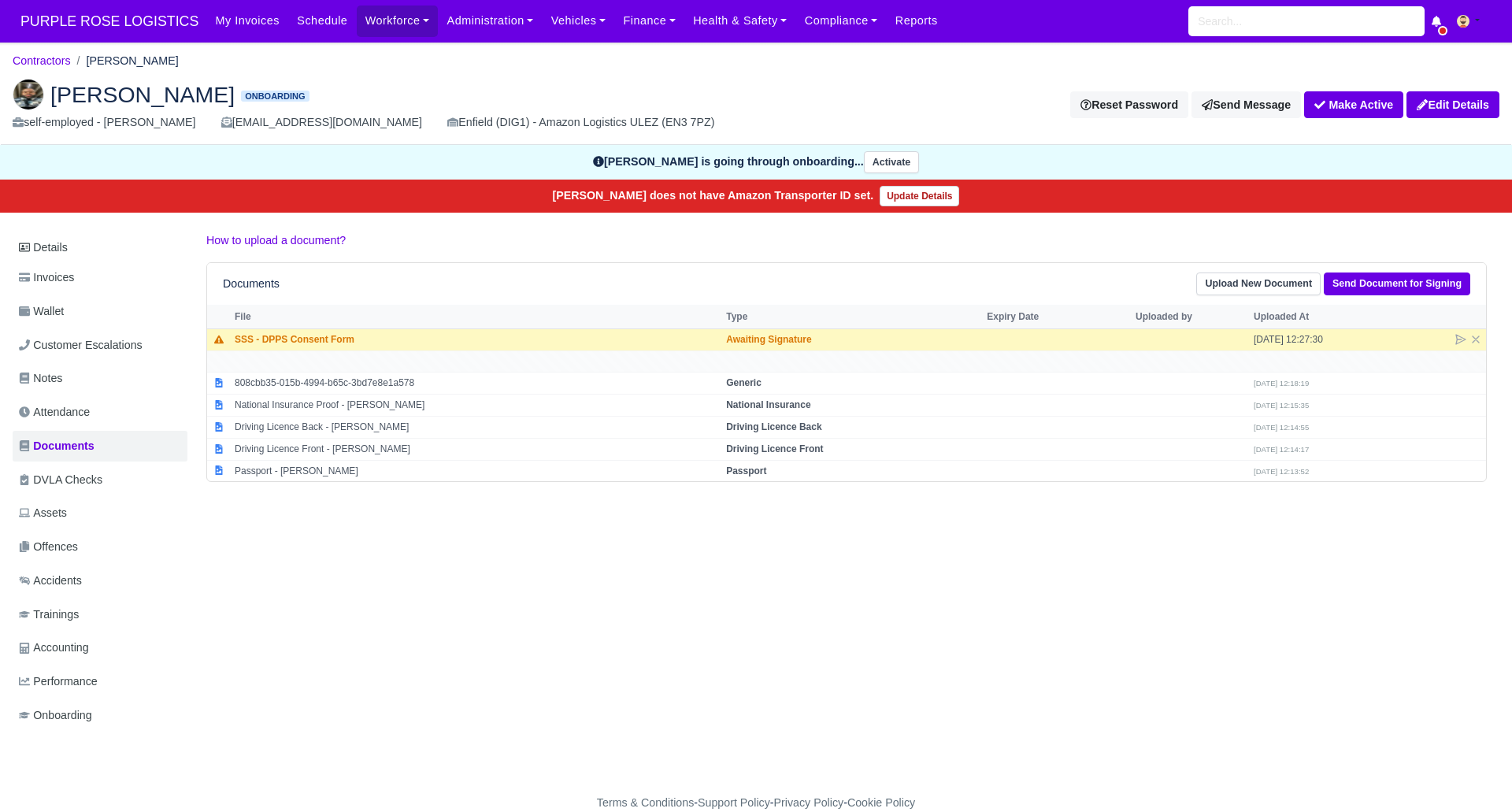
click at [409, 666] on div "Details Invoices Wallet Customer Escalations Notes Attendance Documents DVLA Ch…" at bounding box center [756, 496] width 1487 height 530
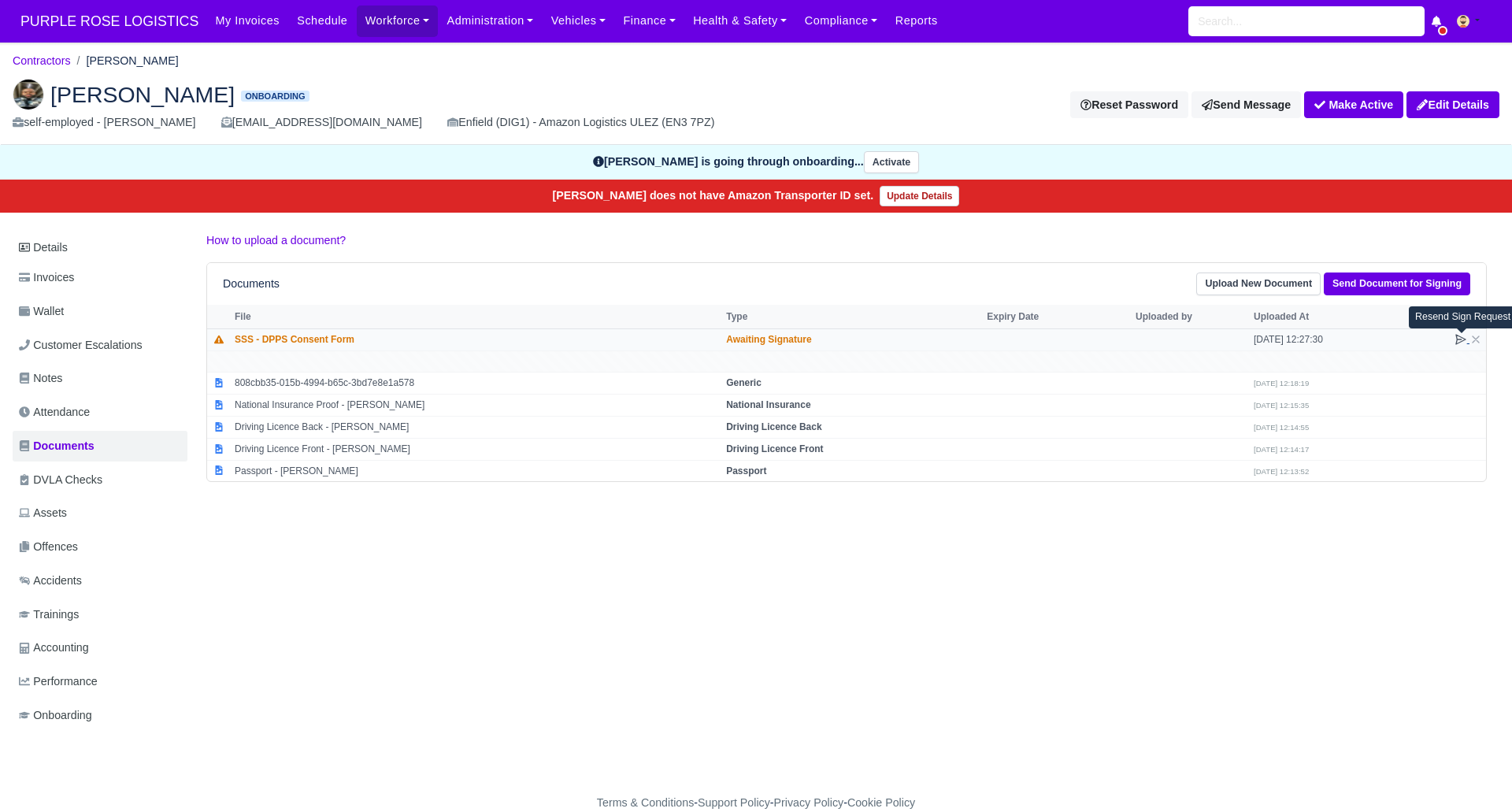
click at [1458, 338] on icon at bounding box center [1461, 340] width 10 height 10
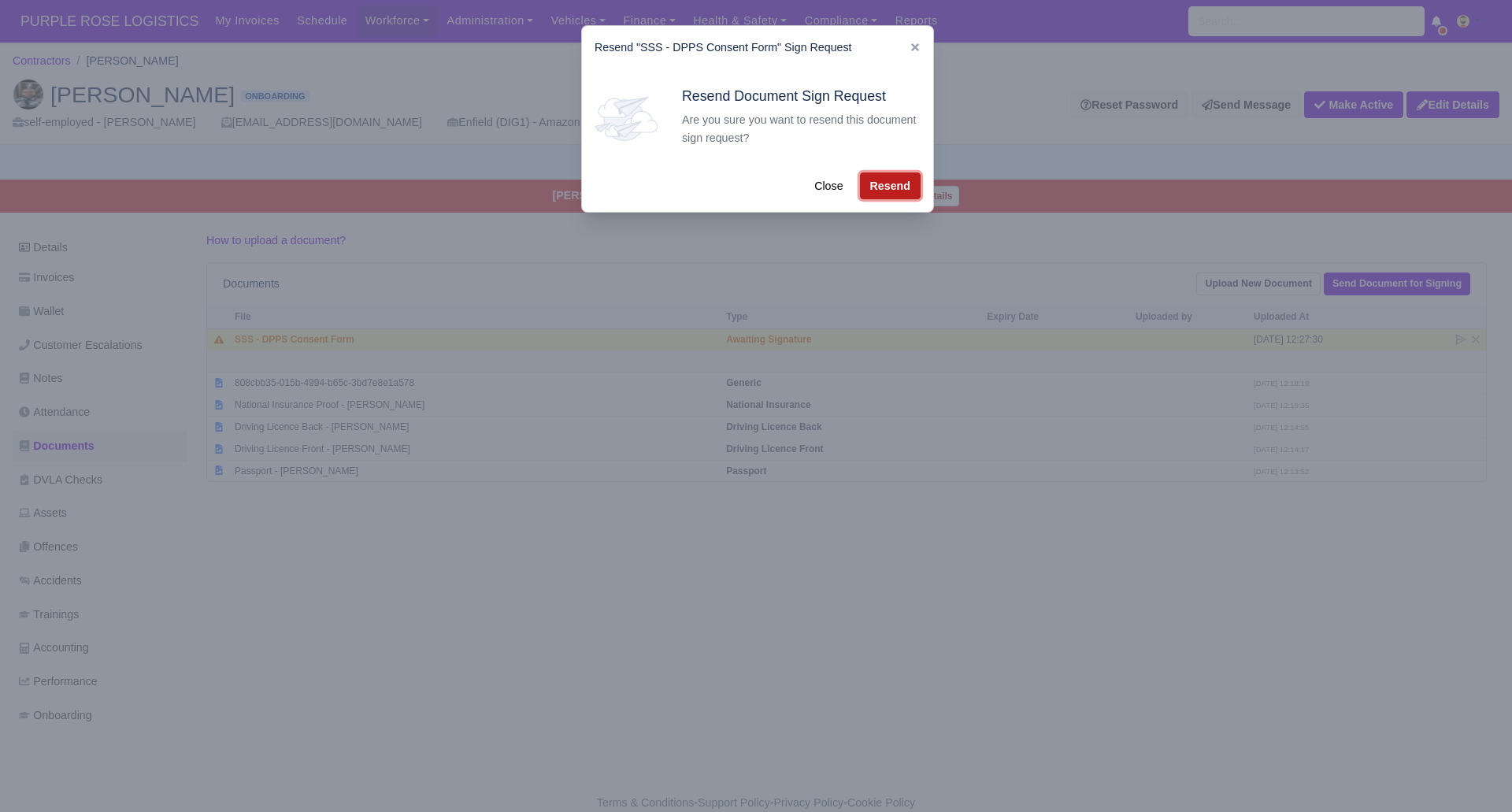
click at [900, 182] on button "Resend" at bounding box center [890, 186] width 61 height 27
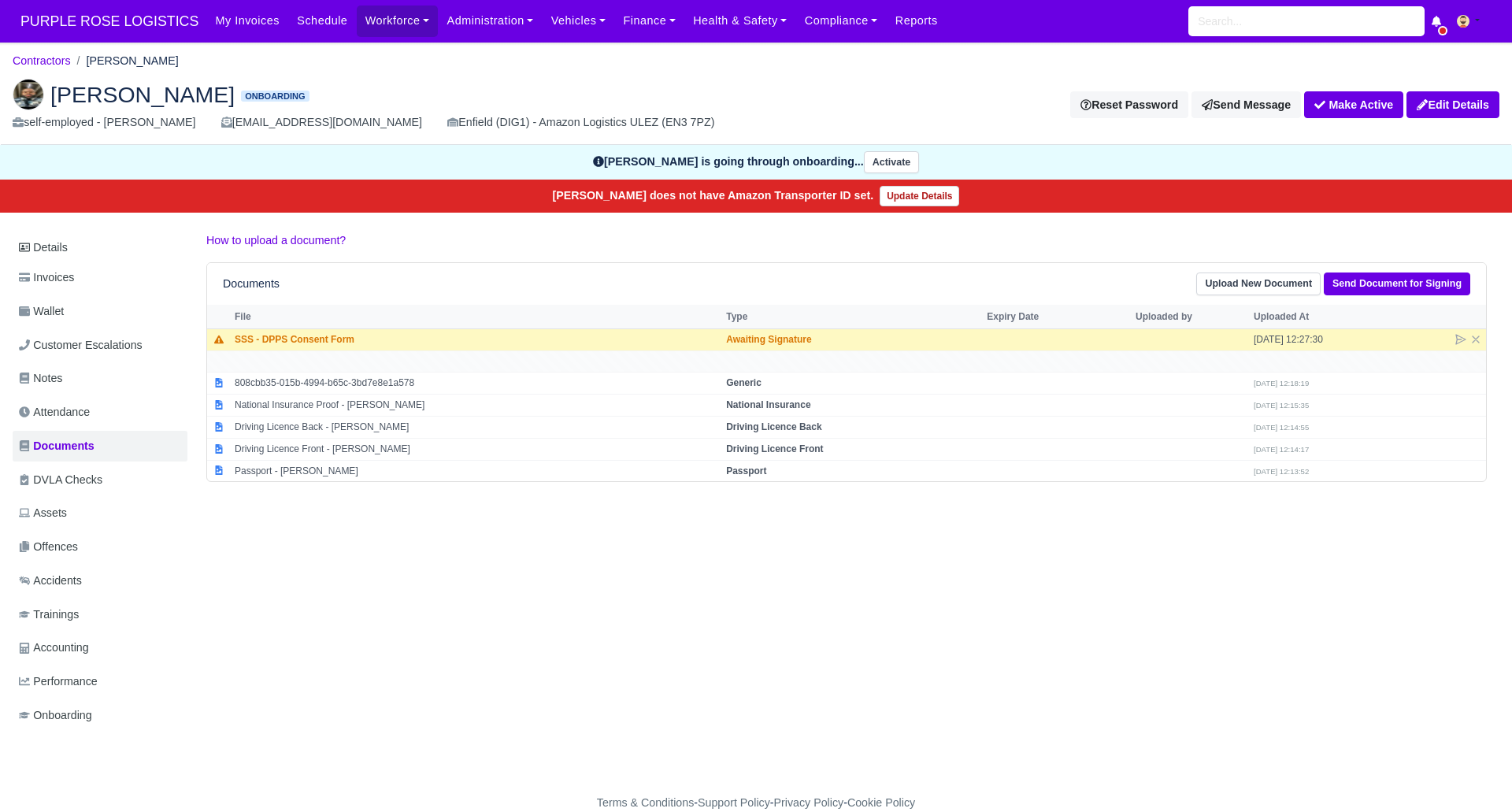
click at [484, 581] on div "Details Invoices Wallet Customer Escalations Notes Attendance Documents DVLA Ch…" at bounding box center [756, 496] width 1487 height 530
click at [49, 62] on link "Contractors" at bounding box center [42, 61] width 58 height 13
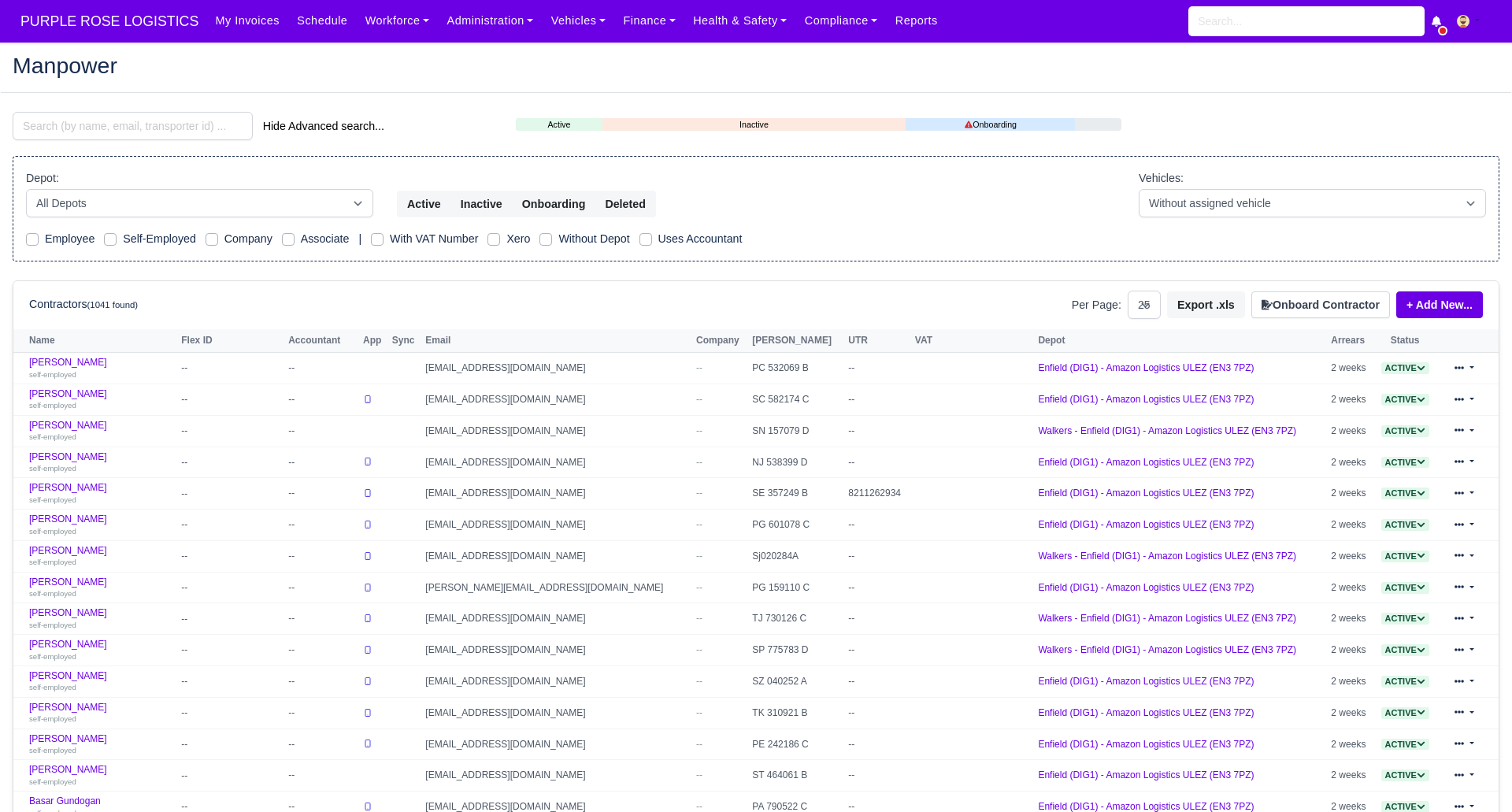
select select "25"
drag, startPoint x: 0, startPoint y: 0, endPoint x: 113, endPoint y: 121, distance: 165.6
click at [114, 118] on input "search" at bounding box center [133, 126] width 240 height 28
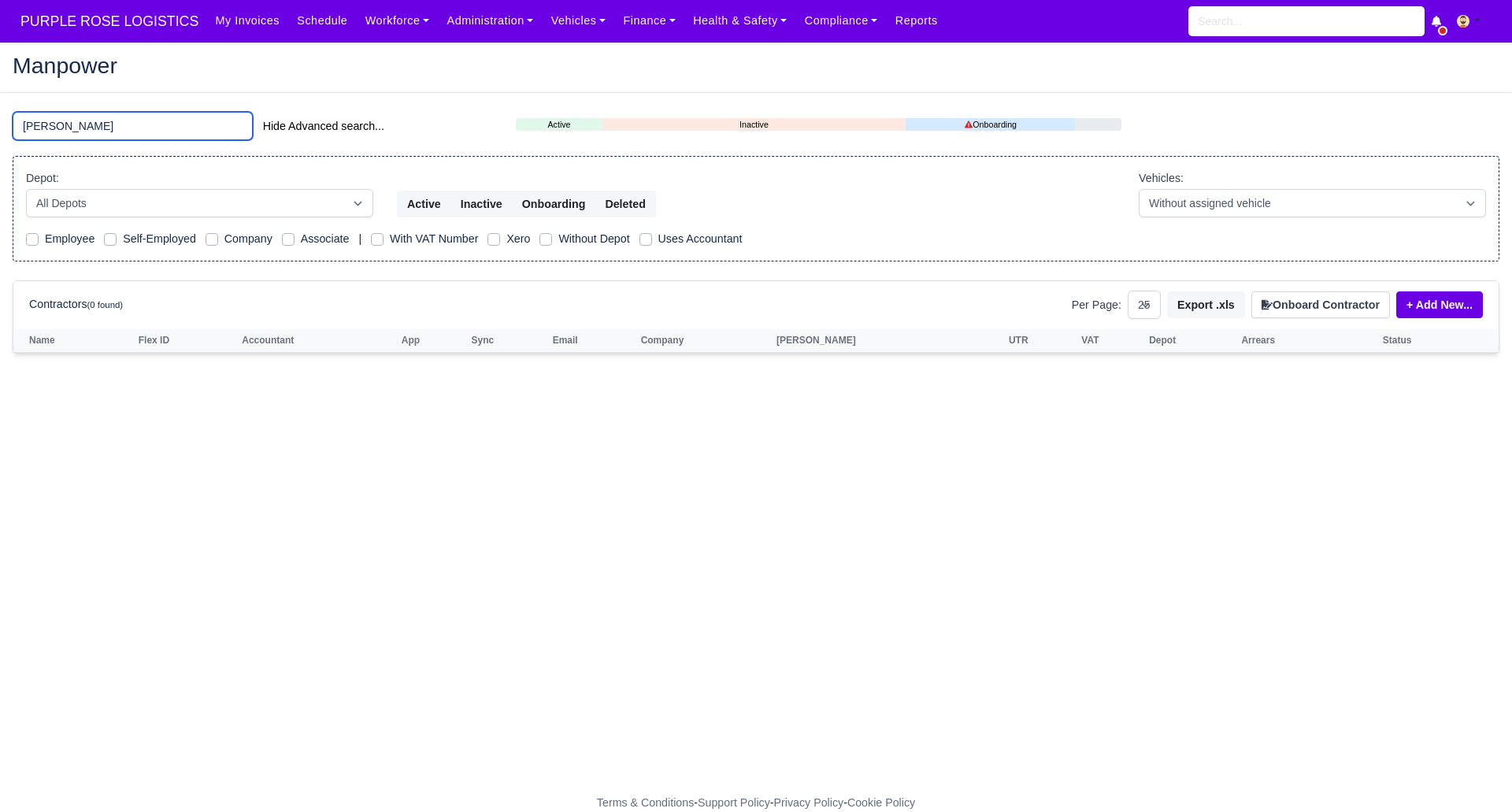
type input "mans"
